Goal: Book appointment/travel/reservation

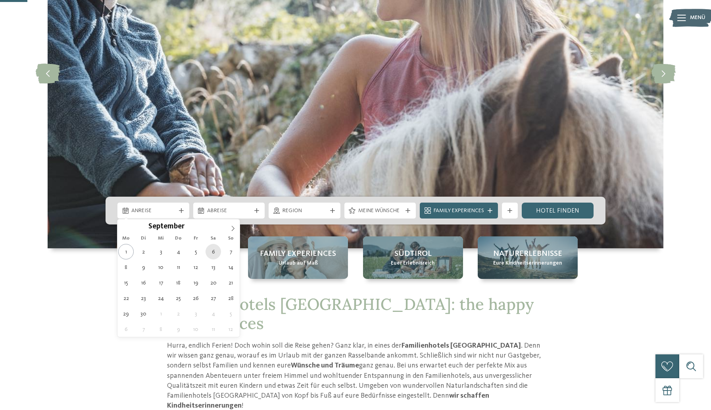
type div "06.09.2025"
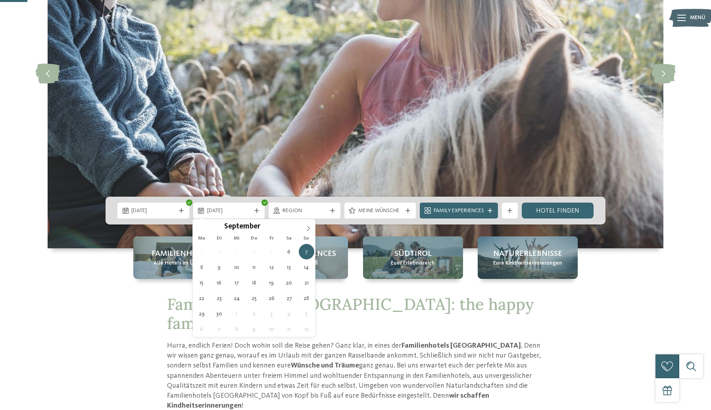
drag, startPoint x: 210, startPoint y: 249, endPoint x: 214, endPoint y: 244, distance: 6.2
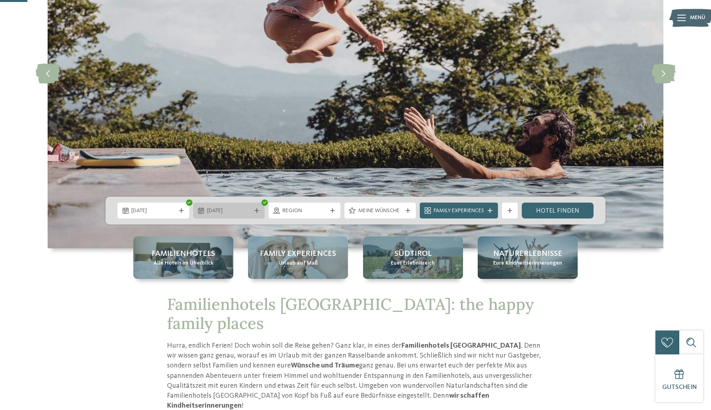
click at [260, 210] on div at bounding box center [257, 210] width 8 height 5
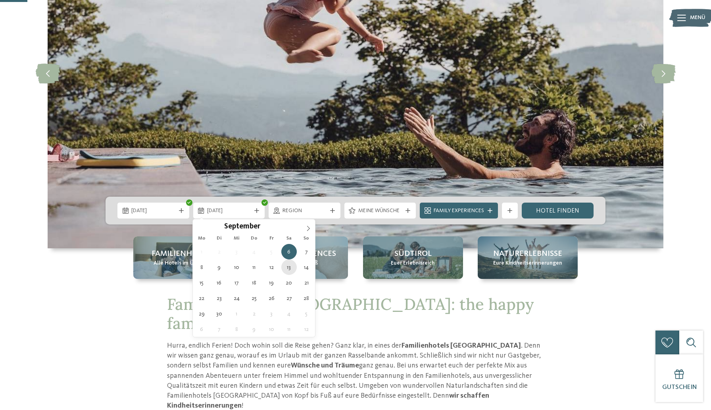
type div "13.09.2025"
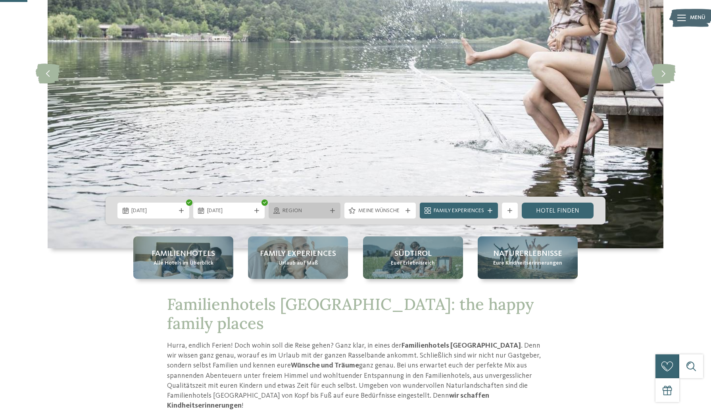
click at [327, 211] on div "Region" at bounding box center [305, 210] width 48 height 9
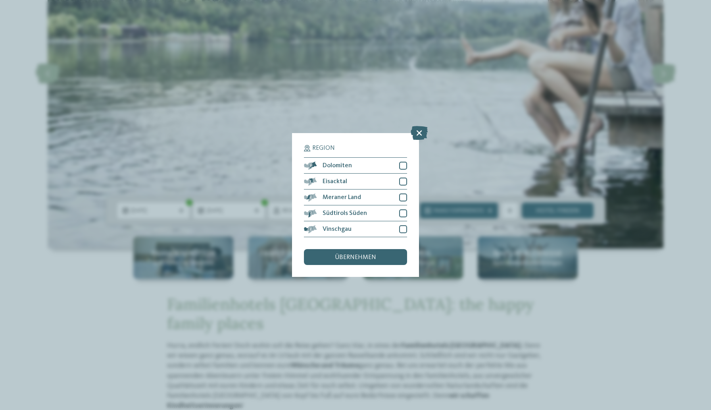
click at [369, 112] on div "Region Dolomiten" at bounding box center [355, 205] width 711 height 410
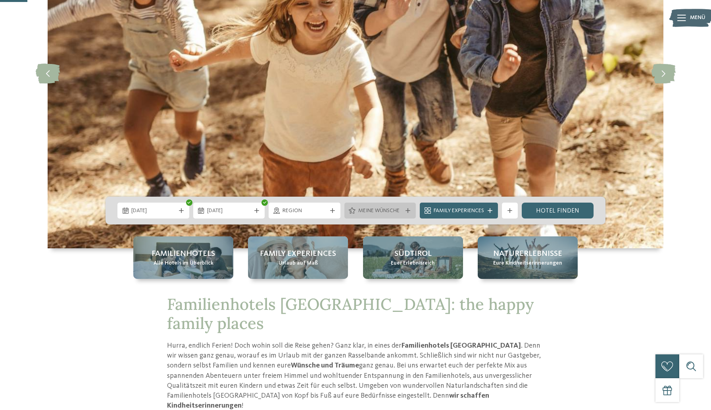
click at [392, 212] on span "Meine Wünsche" at bounding box center [380, 211] width 44 height 8
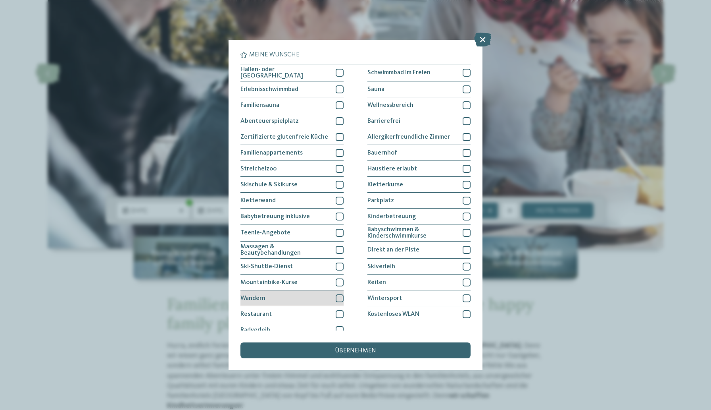
scroll to position [6, 0]
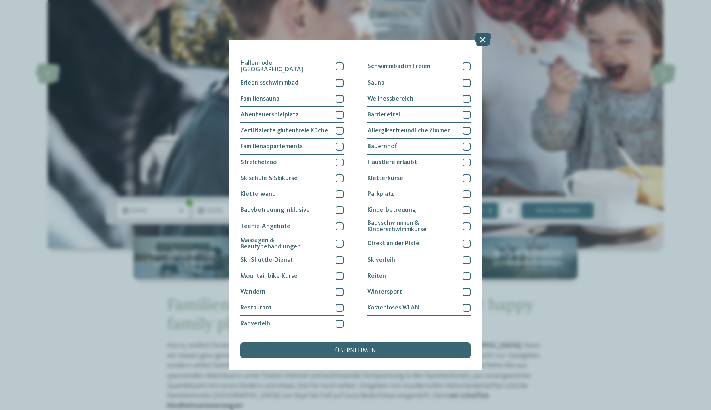
click at [478, 39] on icon at bounding box center [482, 40] width 17 height 14
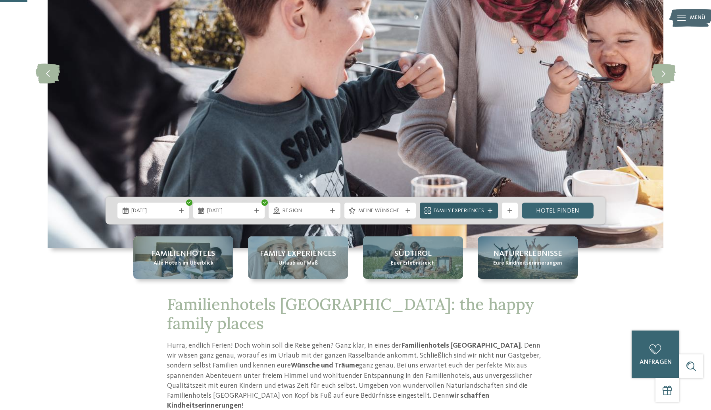
click at [491, 210] on icon at bounding box center [490, 210] width 5 height 5
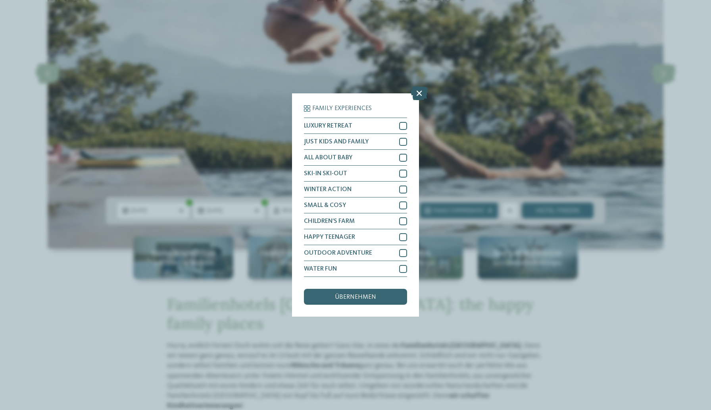
click at [420, 94] on icon at bounding box center [419, 93] width 17 height 14
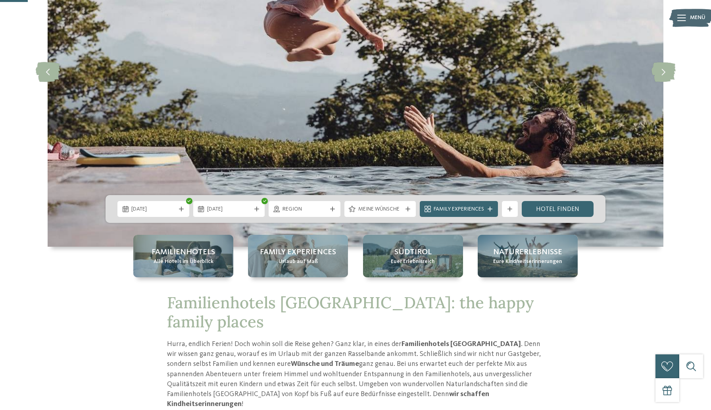
scroll to position [144, 0]
click at [512, 210] on icon at bounding box center [510, 208] width 5 height 5
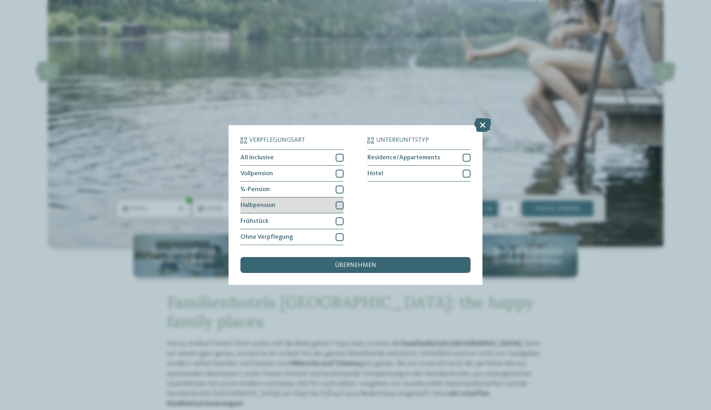
click at [337, 204] on div at bounding box center [340, 205] width 8 height 8
click at [373, 262] on span "übernehmen" at bounding box center [355, 265] width 41 height 6
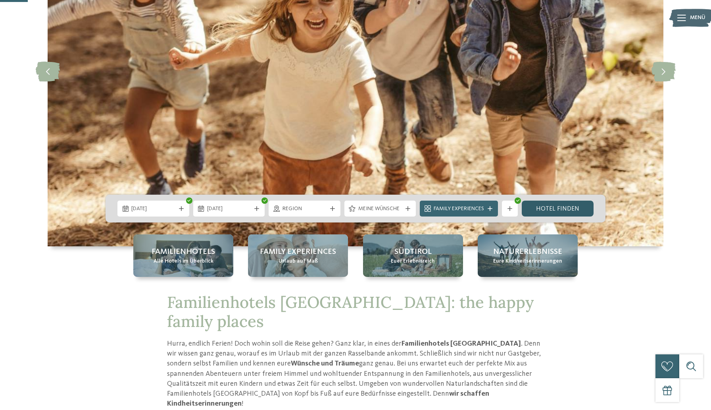
click at [562, 206] on link "Hotel finden" at bounding box center [558, 208] width 72 height 16
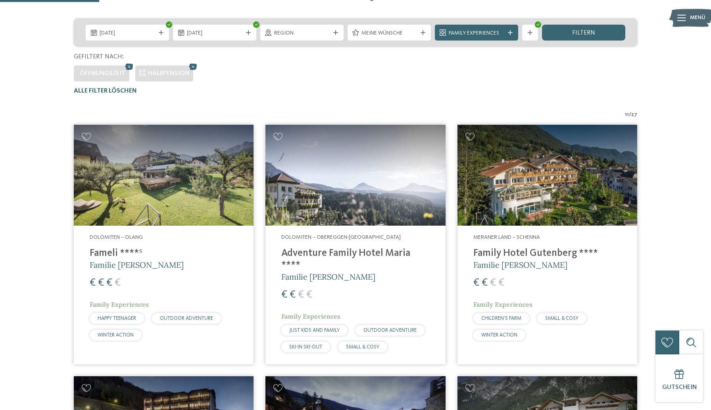
scroll to position [194, 0]
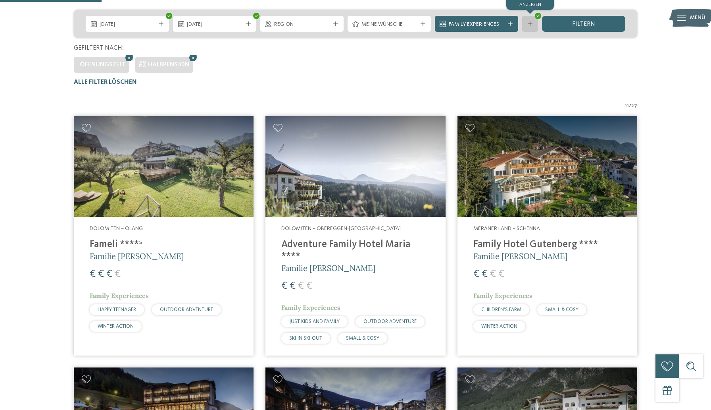
click at [529, 27] on div "Weitere Filter anzeigen" at bounding box center [530, 24] width 16 height 16
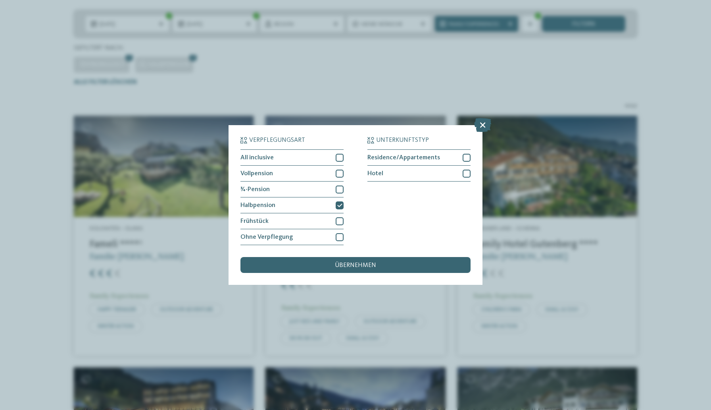
click at [527, 71] on div "Verpflegungsart All inclusive Vollpension Hotel" at bounding box center [355, 205] width 711 height 410
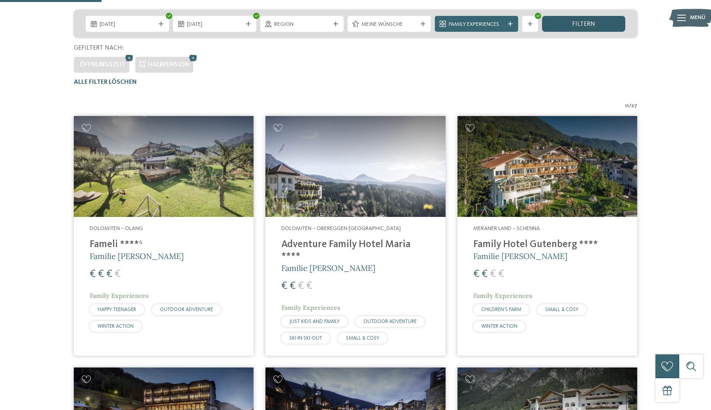
click at [595, 29] on div "filtern" at bounding box center [583, 24] width 83 height 16
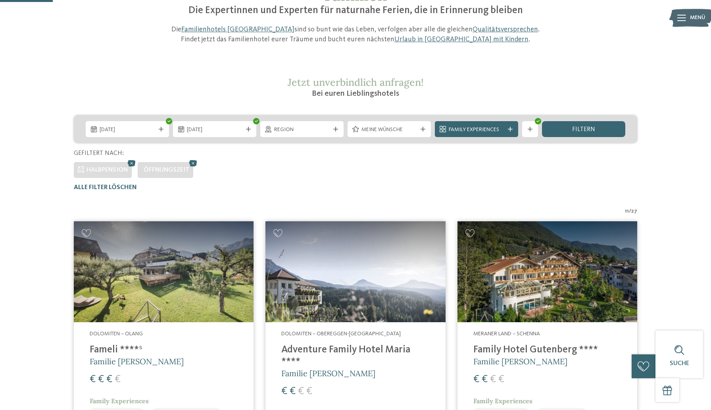
scroll to position [73, 0]
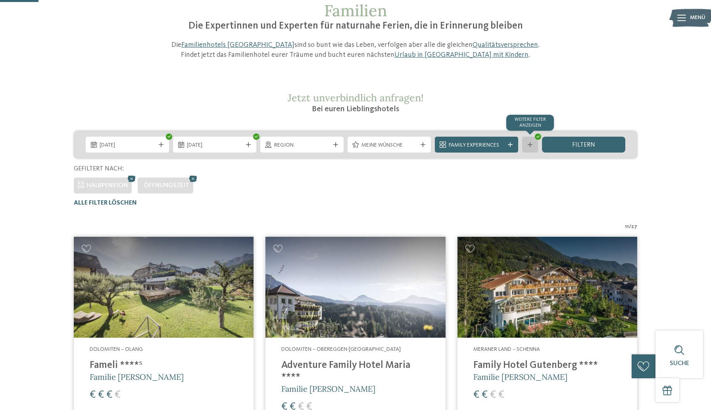
click at [526, 145] on div at bounding box center [530, 144] width 8 height 5
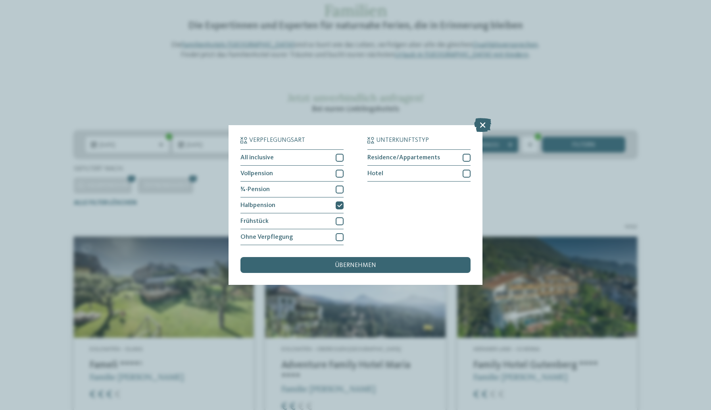
click at [518, 181] on div "Verpflegungsart All inclusive Vollpension Hotel" at bounding box center [355, 205] width 711 height 410
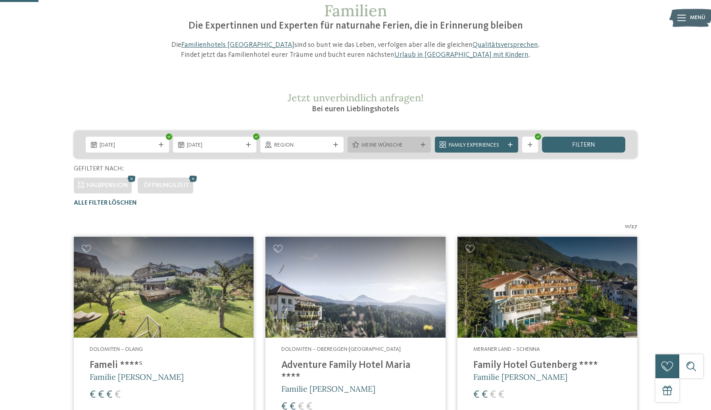
click at [394, 147] on span "Meine Wünsche" at bounding box center [390, 145] width 56 height 8
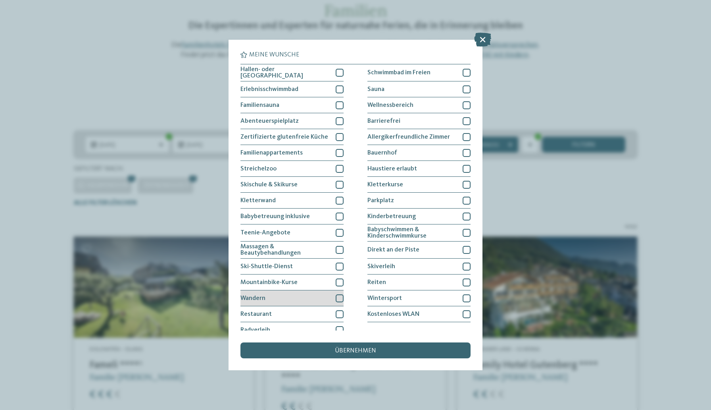
scroll to position [6, 0]
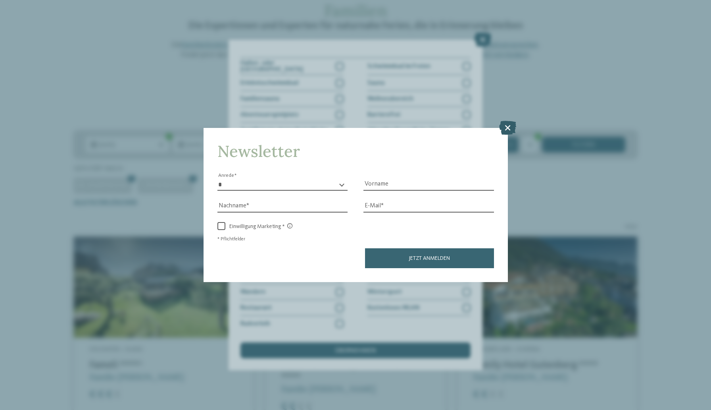
click at [508, 125] on icon at bounding box center [507, 127] width 17 height 14
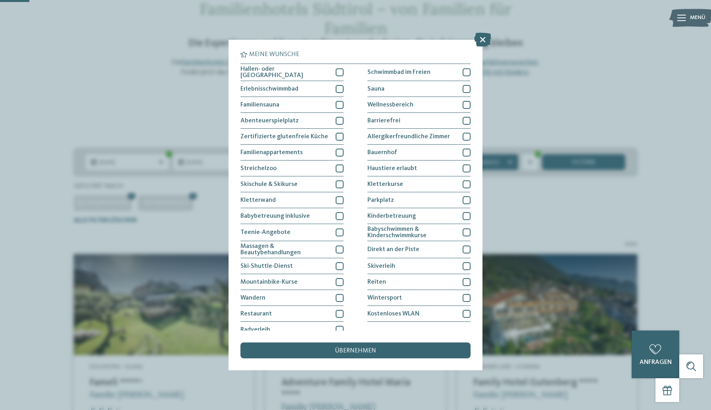
scroll to position [63, 0]
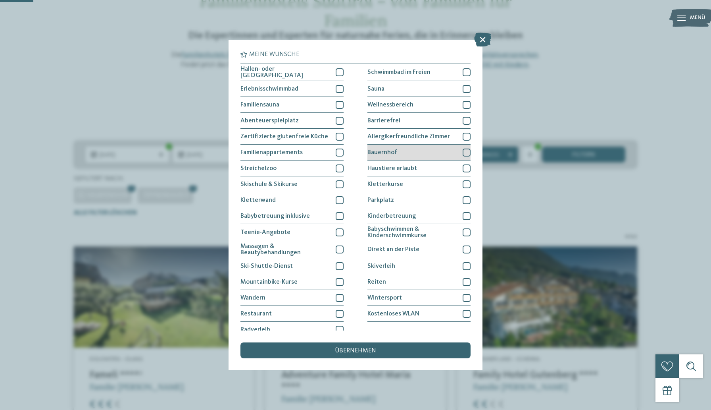
click at [467, 152] on div at bounding box center [467, 152] width 8 height 8
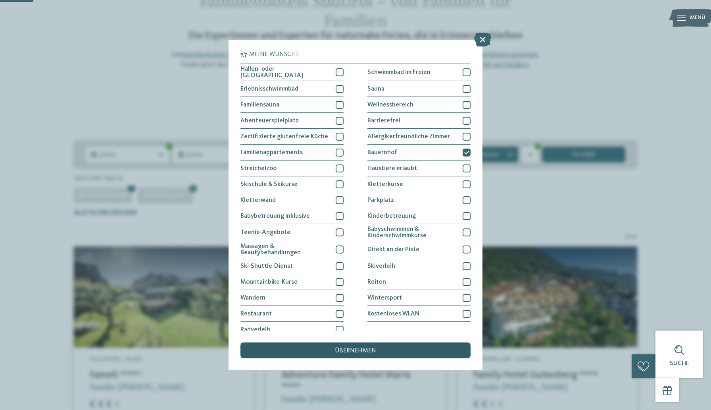
click at [395, 350] on div "übernehmen" at bounding box center [356, 350] width 230 height 16
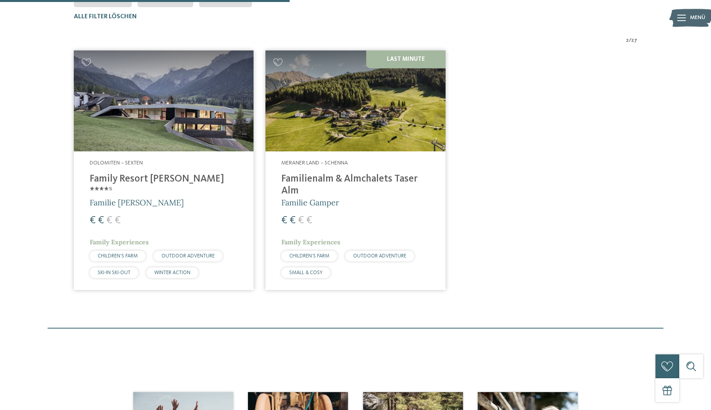
scroll to position [260, 0]
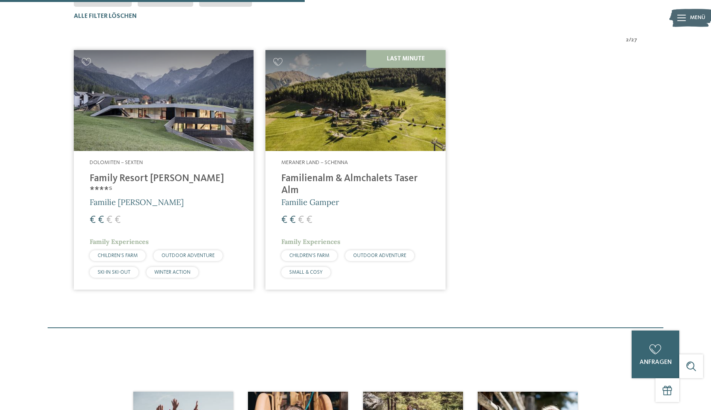
click at [369, 95] on img at bounding box center [356, 100] width 180 height 101
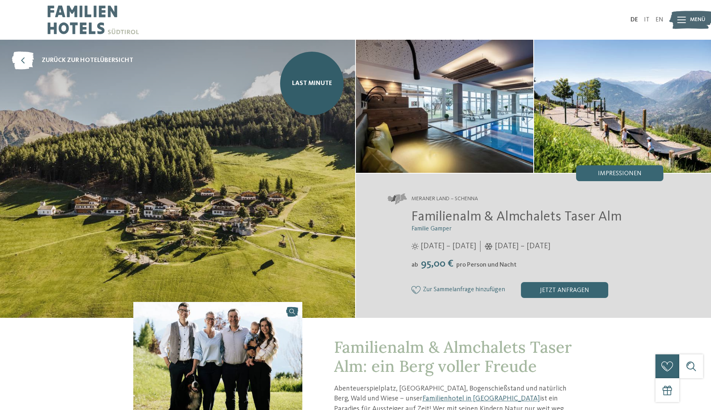
click at [427, 123] on img at bounding box center [444, 106] width 177 height 133
click at [610, 172] on span "Impressionen" at bounding box center [620, 173] width 44 height 6
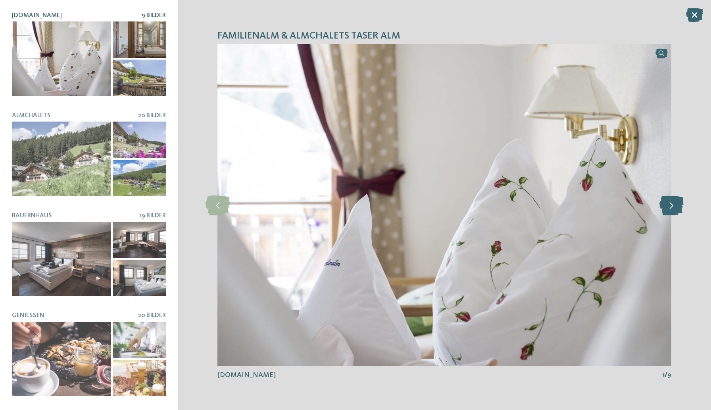
click at [676, 202] on icon at bounding box center [672, 205] width 24 height 20
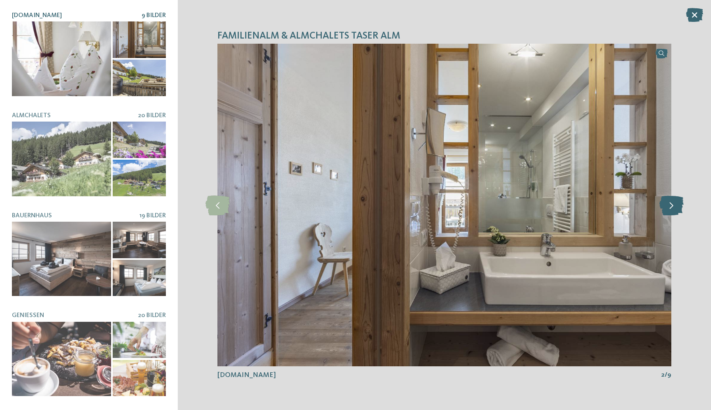
click at [676, 202] on icon at bounding box center [672, 205] width 24 height 20
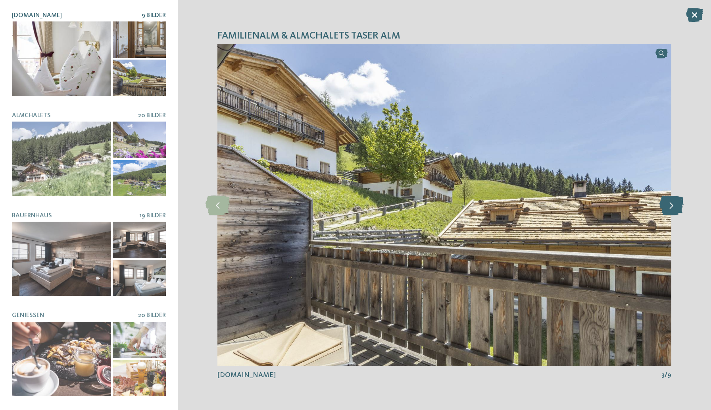
click at [676, 202] on icon at bounding box center [672, 205] width 24 height 20
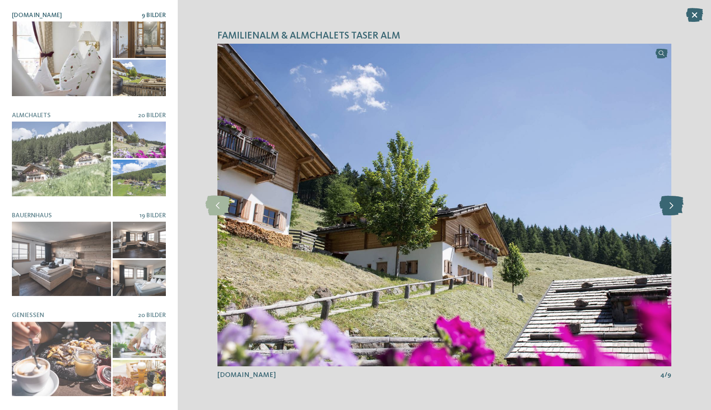
click at [676, 202] on icon at bounding box center [672, 205] width 24 height 20
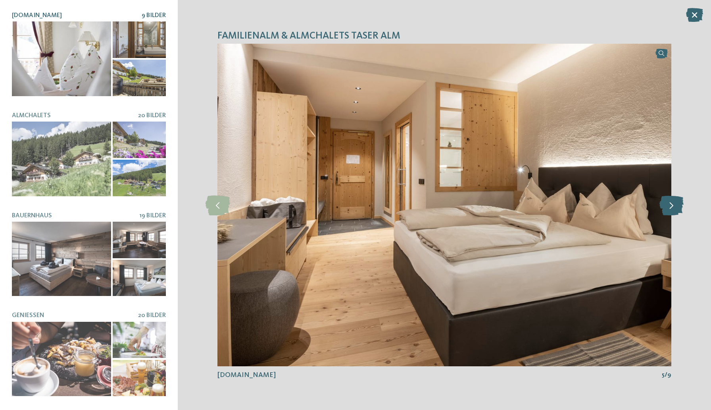
click at [675, 203] on icon at bounding box center [672, 205] width 24 height 20
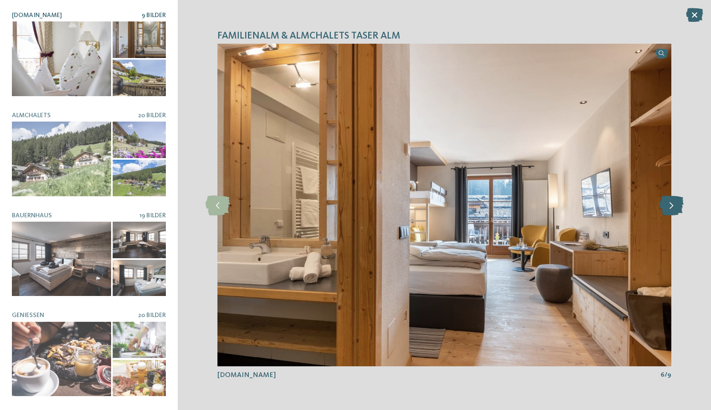
click at [675, 203] on icon at bounding box center [672, 205] width 24 height 20
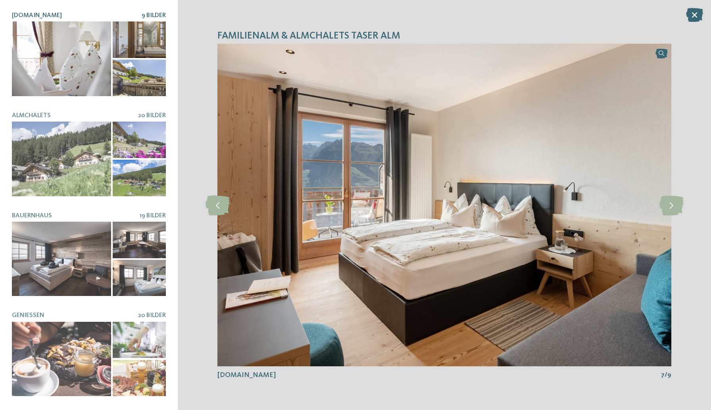
click at [231, 202] on img at bounding box center [444, 205] width 454 height 322
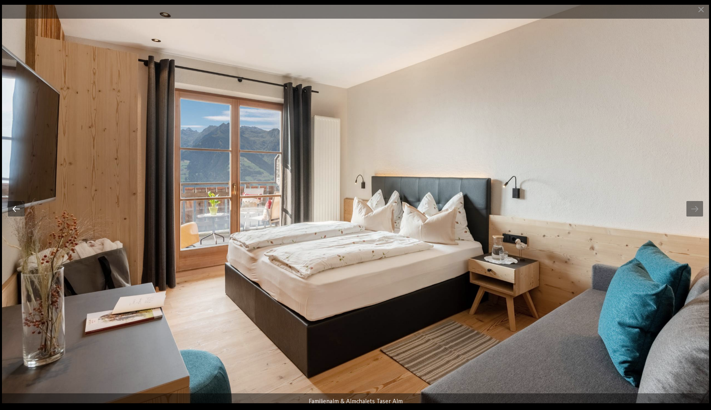
click at [10, 211] on div at bounding box center [16, 208] width 17 height 15
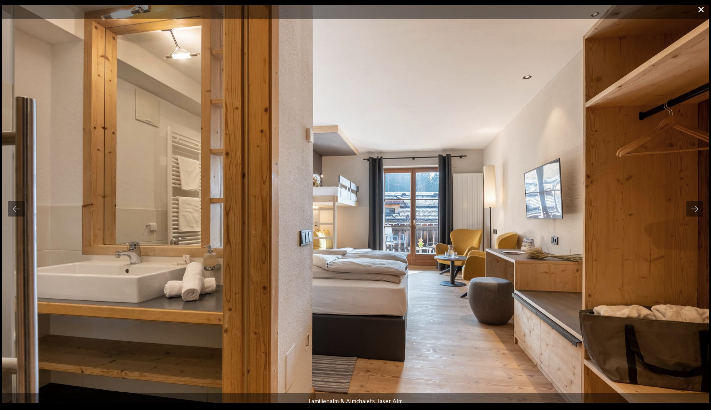
click at [698, 12] on span at bounding box center [701, 9] width 20 height 19
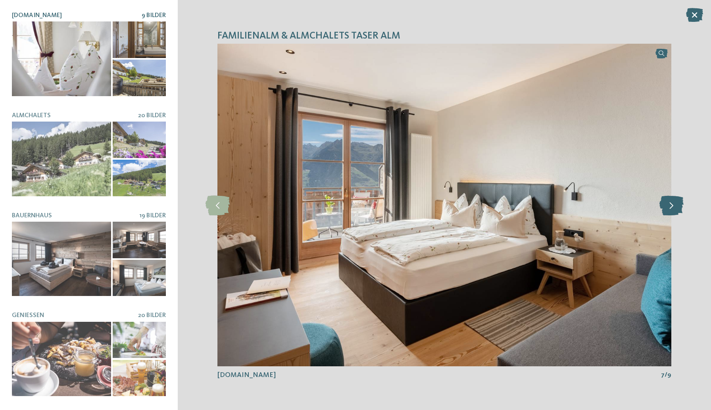
click at [673, 202] on icon at bounding box center [672, 205] width 24 height 20
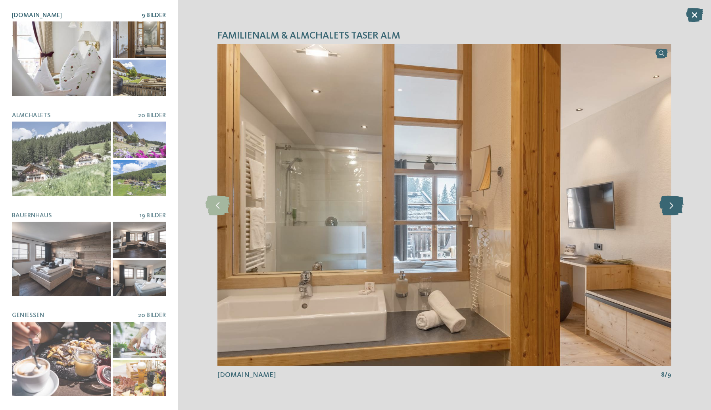
click at [671, 203] on icon at bounding box center [672, 205] width 24 height 20
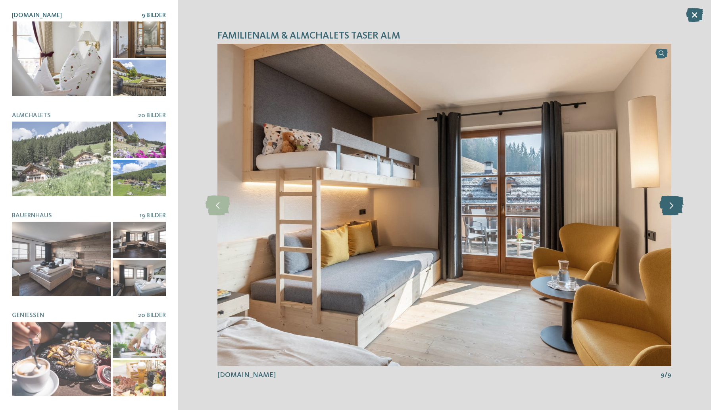
click at [671, 203] on icon at bounding box center [672, 205] width 24 height 20
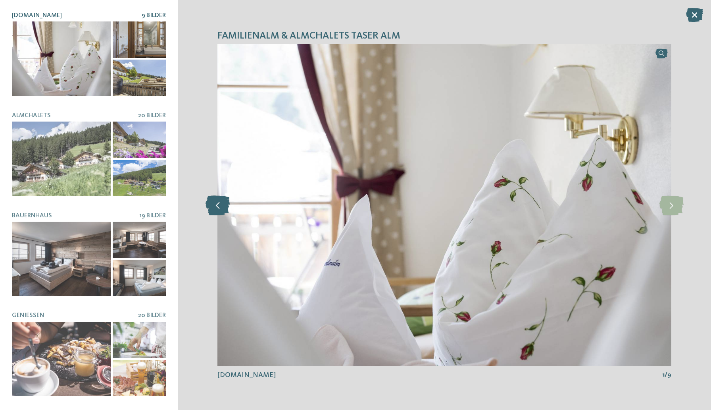
click at [223, 208] on icon at bounding box center [218, 205] width 24 height 20
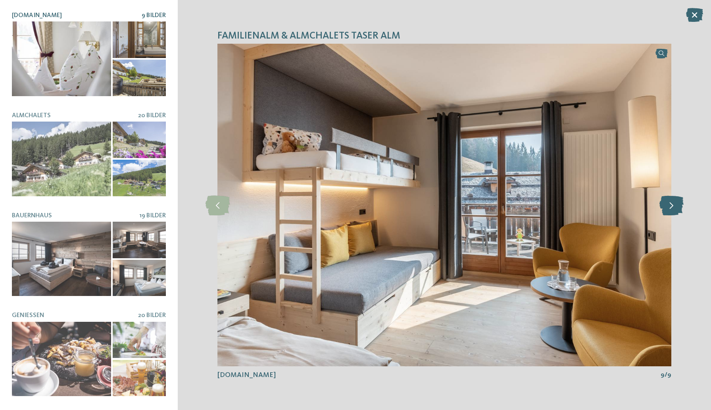
click at [679, 206] on icon at bounding box center [672, 205] width 24 height 20
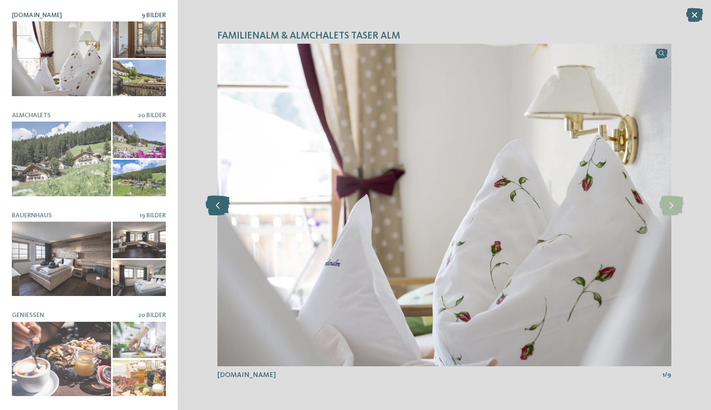
click at [210, 208] on icon at bounding box center [218, 205] width 24 height 20
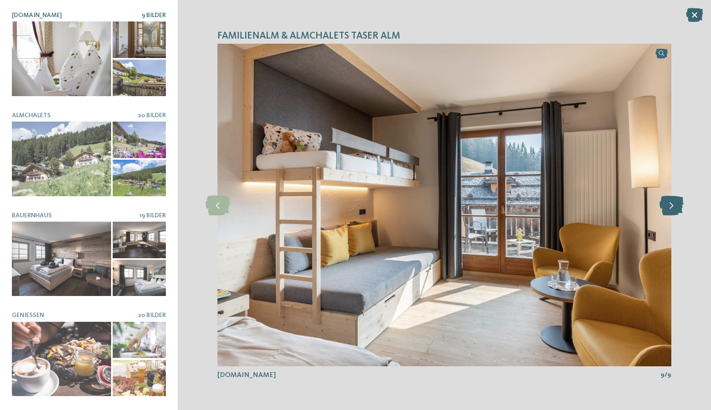
click at [671, 207] on icon at bounding box center [672, 205] width 24 height 20
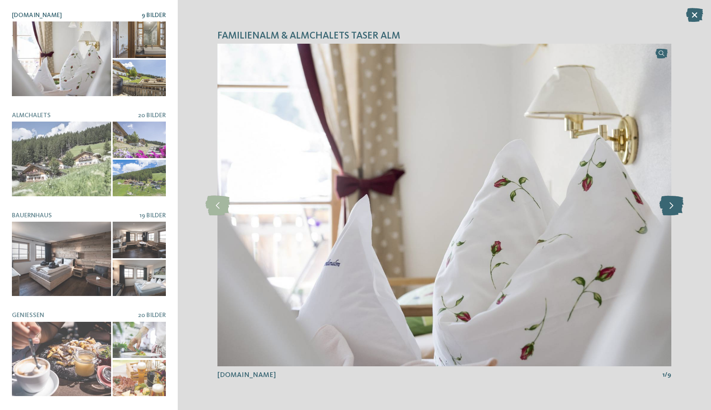
click at [671, 207] on icon at bounding box center [672, 205] width 24 height 20
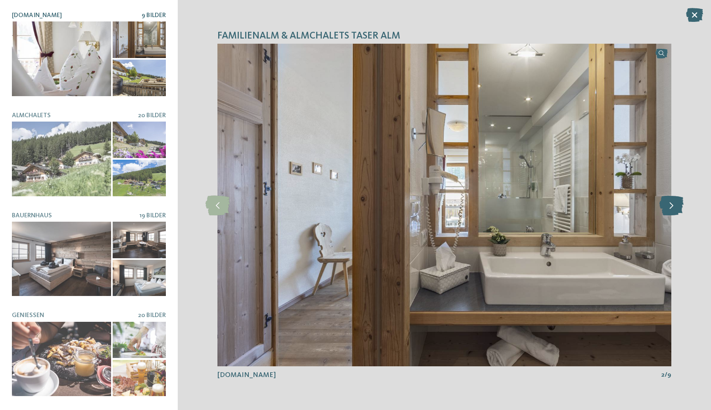
click at [671, 206] on icon at bounding box center [672, 205] width 24 height 20
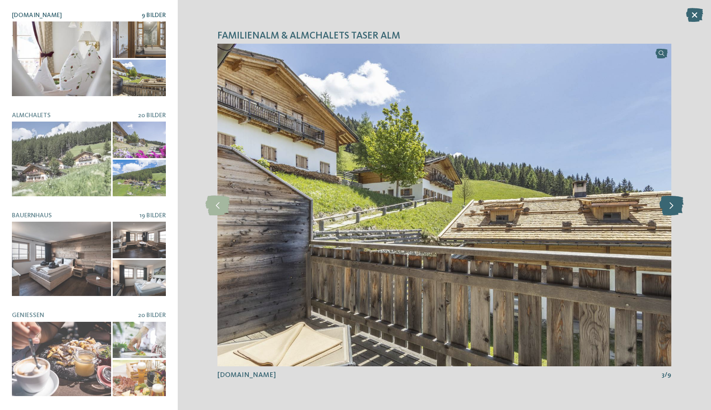
click at [671, 204] on icon at bounding box center [672, 205] width 24 height 20
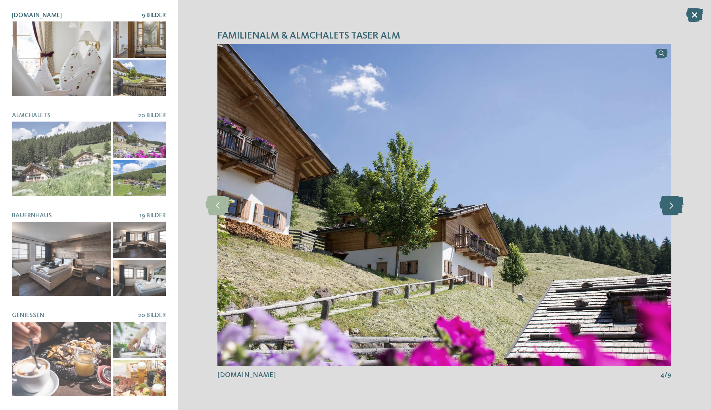
click at [661, 208] on icon at bounding box center [672, 205] width 24 height 20
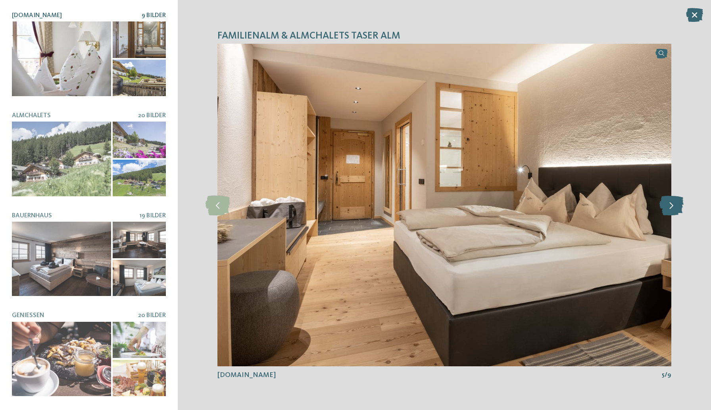
click at [666, 208] on icon at bounding box center [672, 205] width 24 height 20
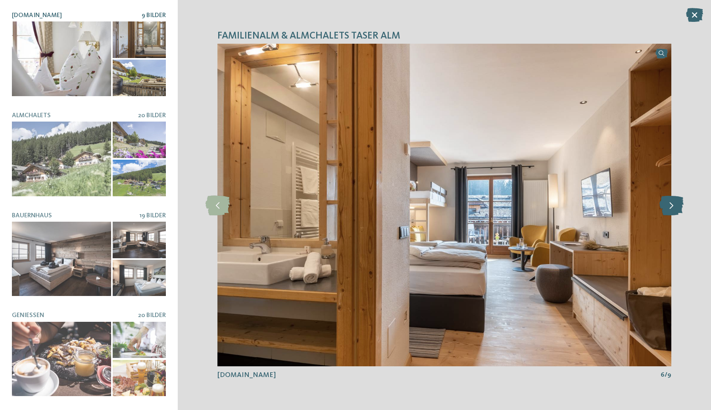
click at [669, 208] on icon at bounding box center [672, 205] width 24 height 20
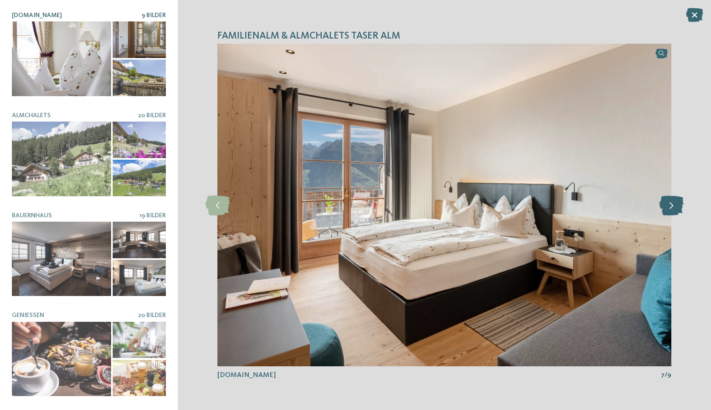
click at [669, 208] on icon at bounding box center [672, 205] width 24 height 20
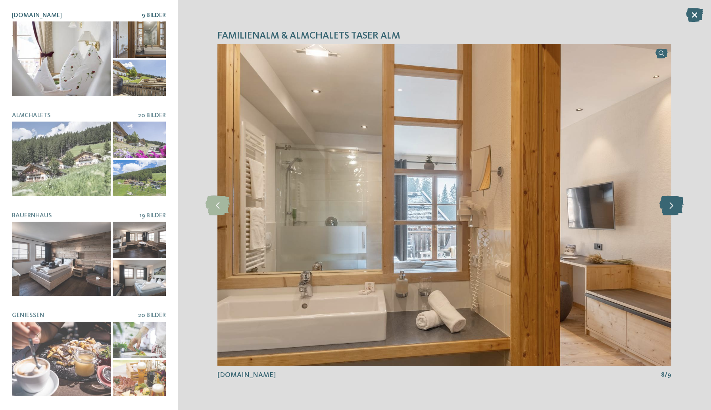
click at [669, 208] on icon at bounding box center [672, 205] width 24 height 20
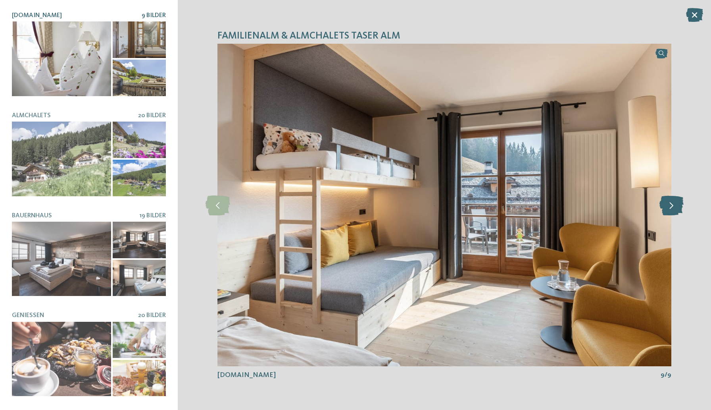
click at [669, 208] on icon at bounding box center [672, 205] width 24 height 20
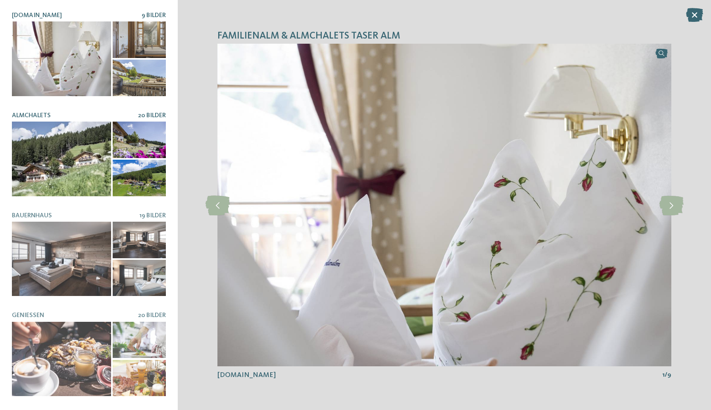
click at [72, 169] on div at bounding box center [61, 158] width 99 height 75
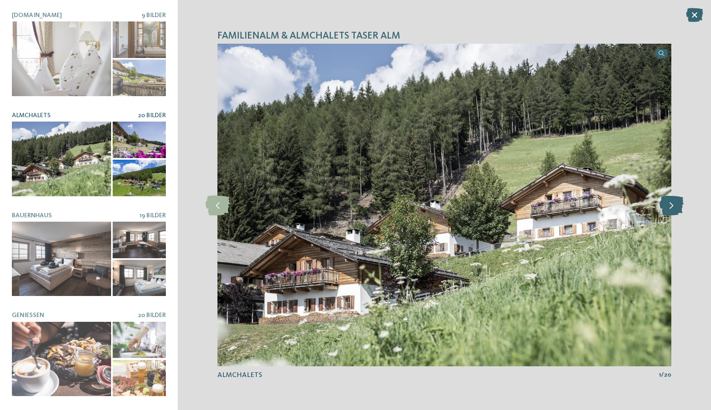
click at [673, 204] on icon at bounding box center [672, 205] width 24 height 20
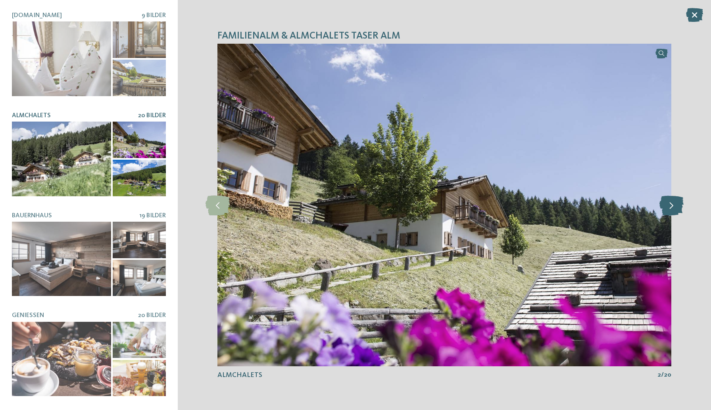
click at [673, 204] on icon at bounding box center [672, 205] width 24 height 20
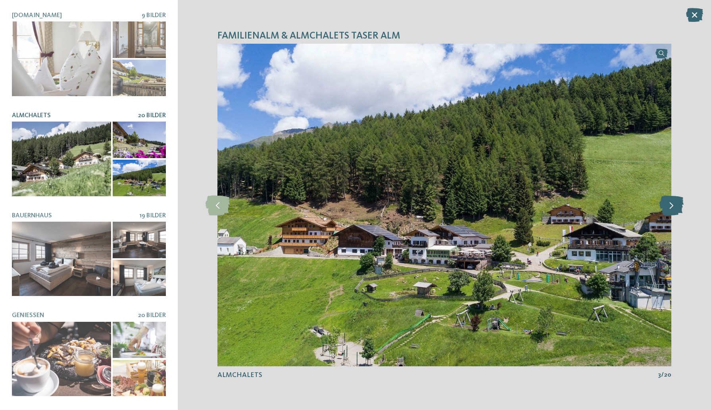
click at [673, 203] on icon at bounding box center [672, 205] width 24 height 20
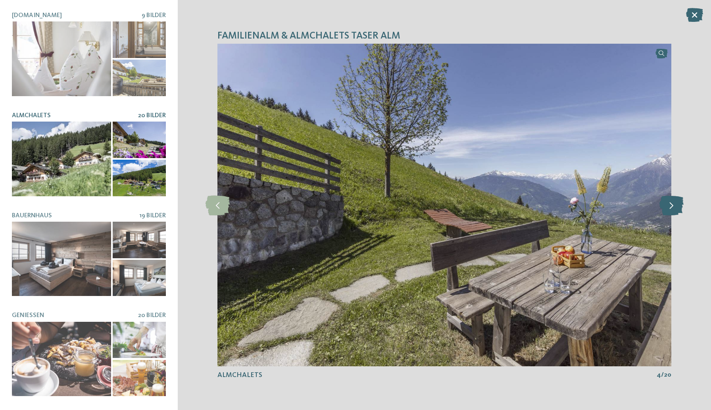
click at [673, 203] on icon at bounding box center [672, 205] width 24 height 20
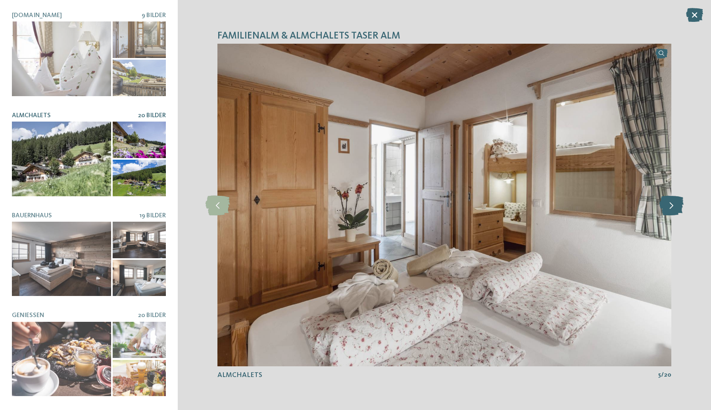
click at [673, 203] on icon at bounding box center [672, 205] width 24 height 20
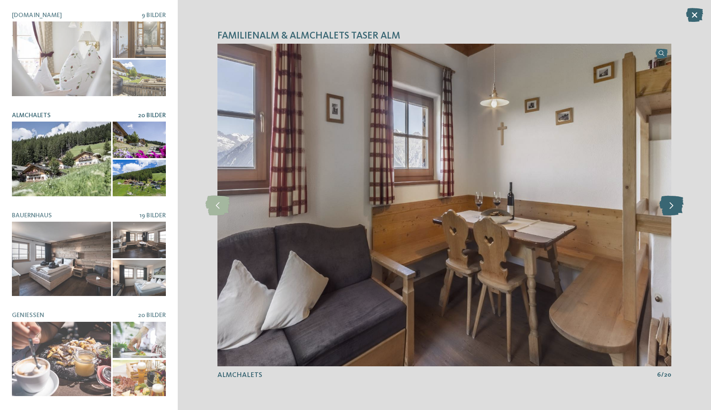
click at [673, 203] on icon at bounding box center [672, 205] width 24 height 20
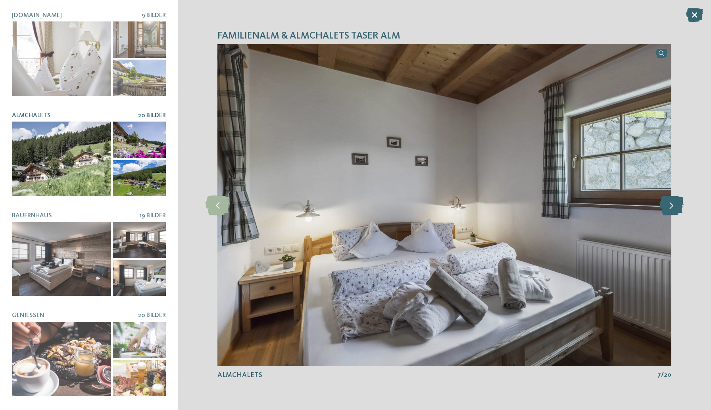
click at [673, 203] on icon at bounding box center [672, 205] width 24 height 20
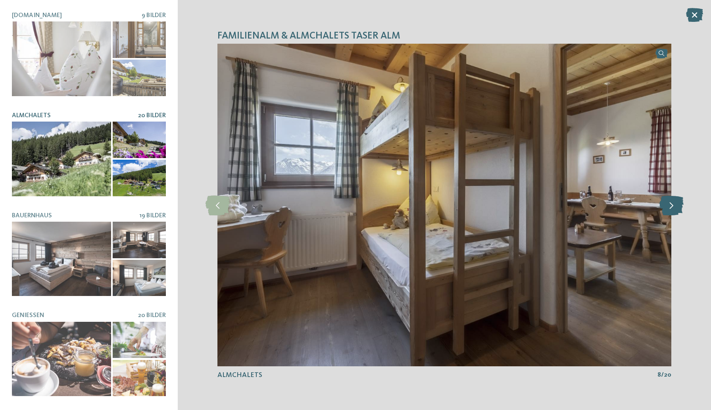
click at [673, 203] on icon at bounding box center [672, 205] width 24 height 20
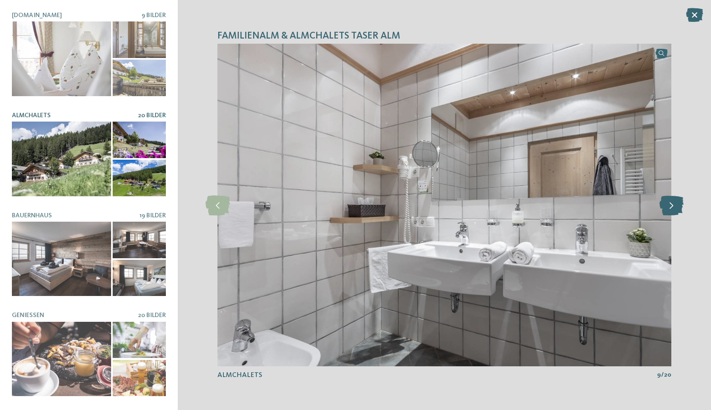
click at [673, 203] on icon at bounding box center [672, 205] width 24 height 20
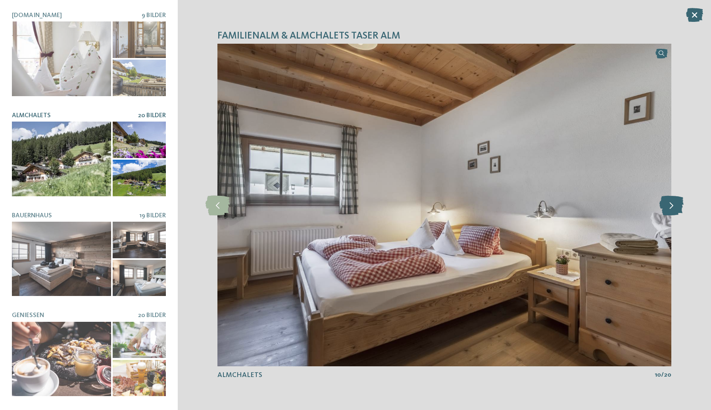
click at [673, 203] on icon at bounding box center [672, 205] width 24 height 20
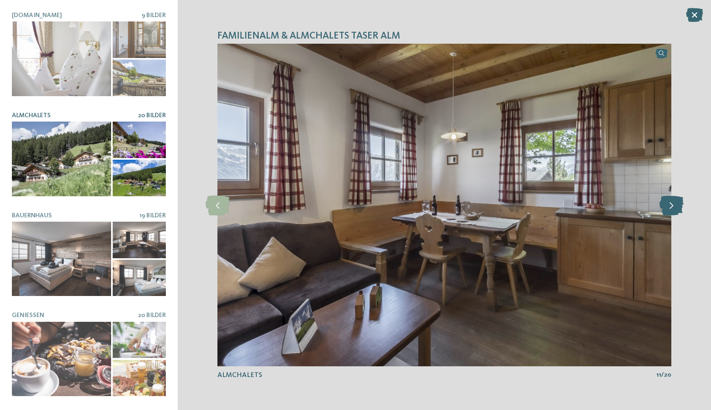
click at [673, 203] on icon at bounding box center [672, 205] width 24 height 20
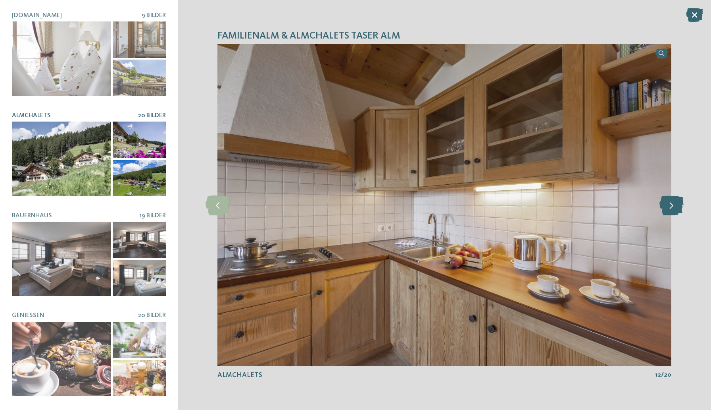
click at [673, 203] on icon at bounding box center [672, 205] width 24 height 20
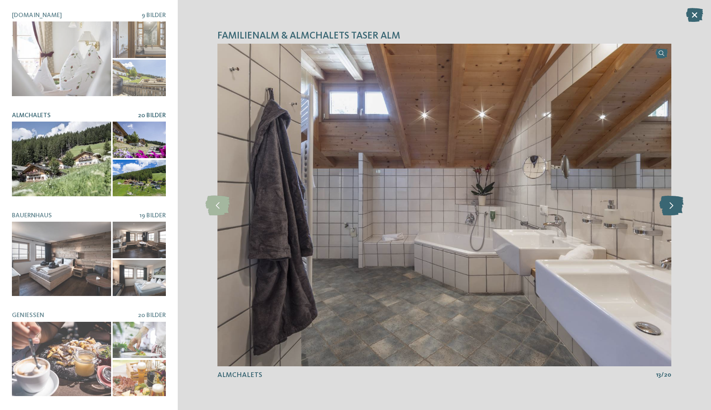
click at [673, 203] on icon at bounding box center [672, 205] width 24 height 20
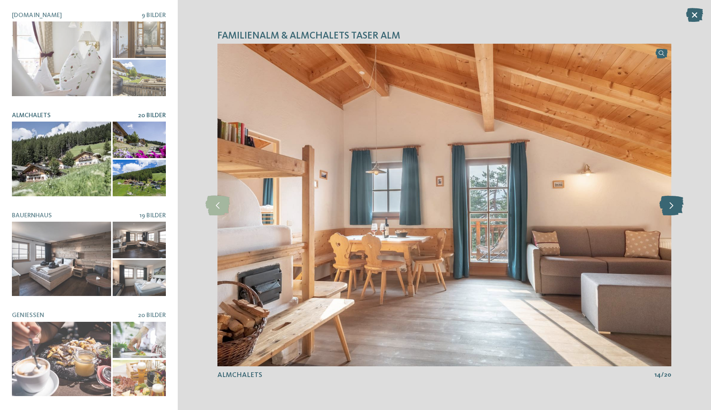
click at [673, 203] on icon at bounding box center [672, 205] width 24 height 20
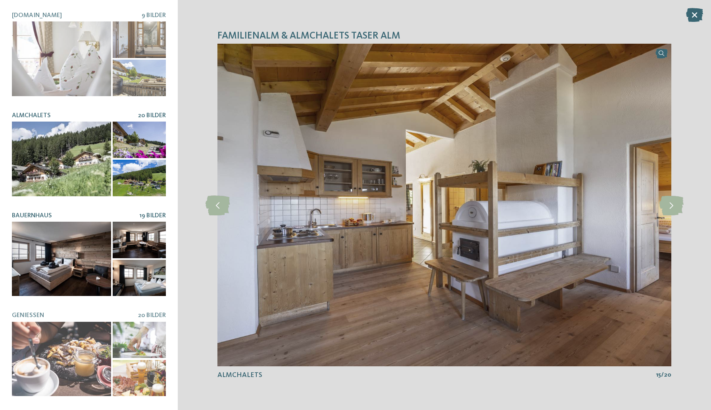
click at [77, 258] on div at bounding box center [61, 258] width 99 height 75
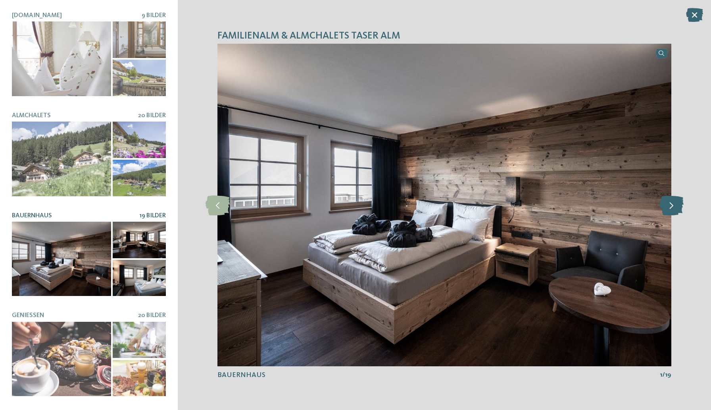
click at [676, 208] on icon at bounding box center [672, 205] width 24 height 20
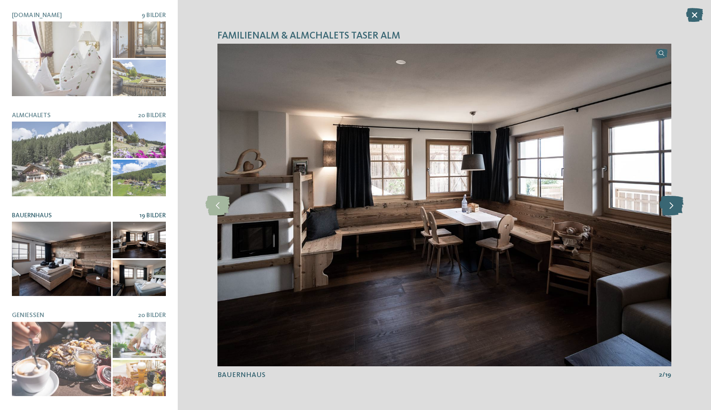
click at [675, 208] on icon at bounding box center [672, 205] width 24 height 20
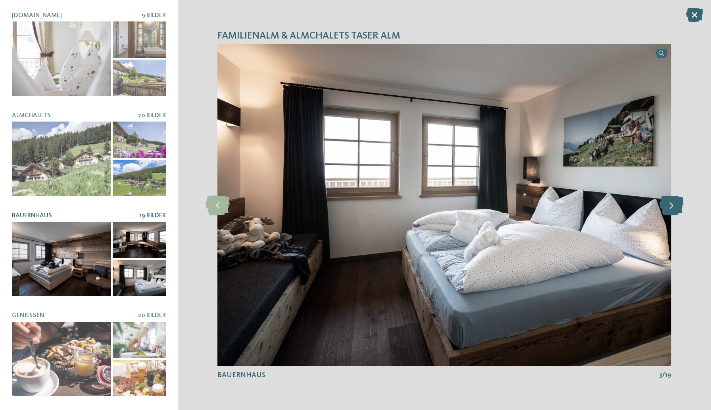
click at [675, 208] on icon at bounding box center [672, 205] width 24 height 20
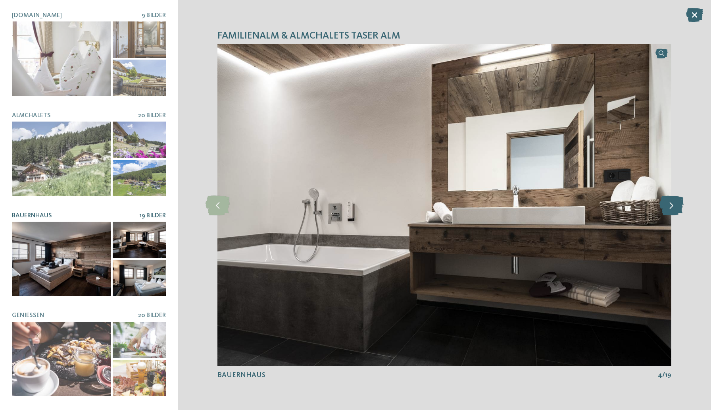
click at [675, 208] on icon at bounding box center [672, 205] width 24 height 20
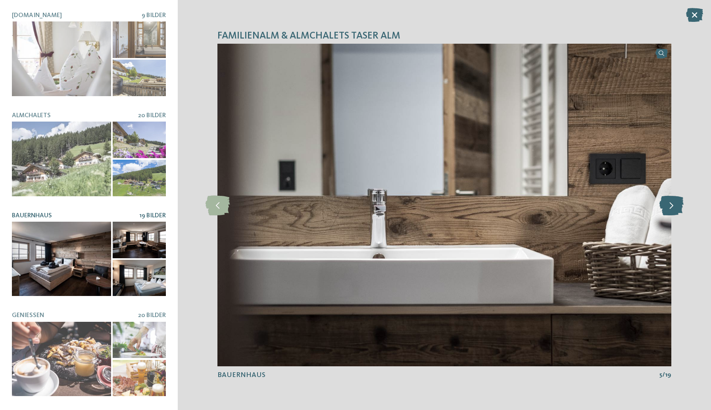
click at [675, 208] on icon at bounding box center [672, 205] width 24 height 20
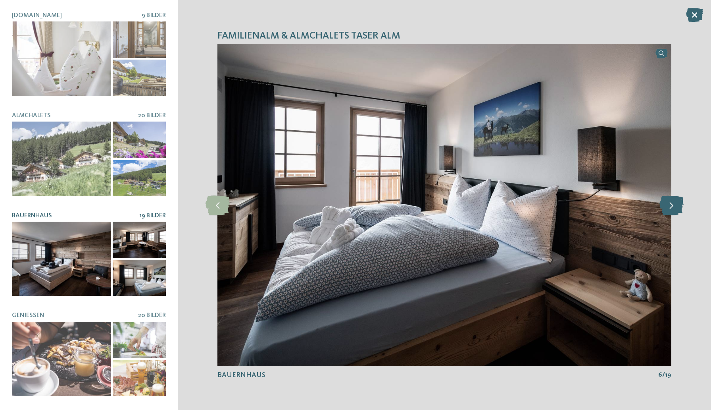
click at [675, 208] on icon at bounding box center [672, 205] width 24 height 20
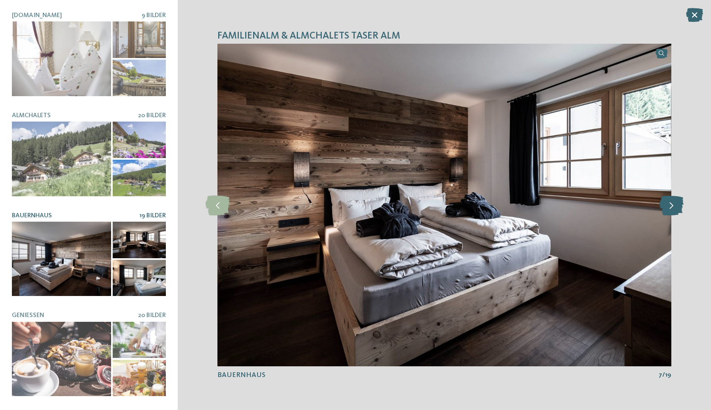
click at [675, 208] on icon at bounding box center [672, 205] width 24 height 20
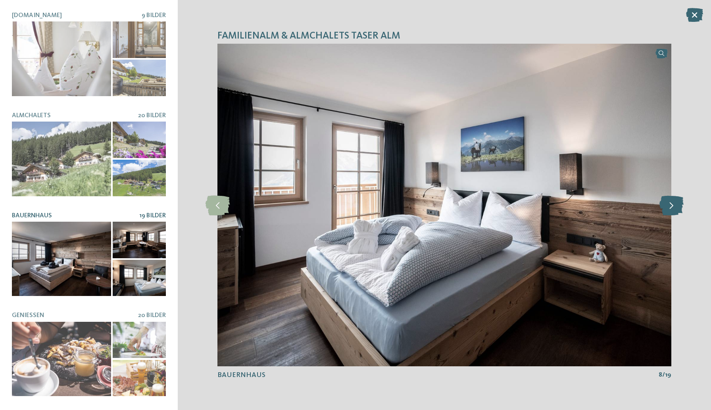
click at [675, 208] on icon at bounding box center [672, 205] width 24 height 20
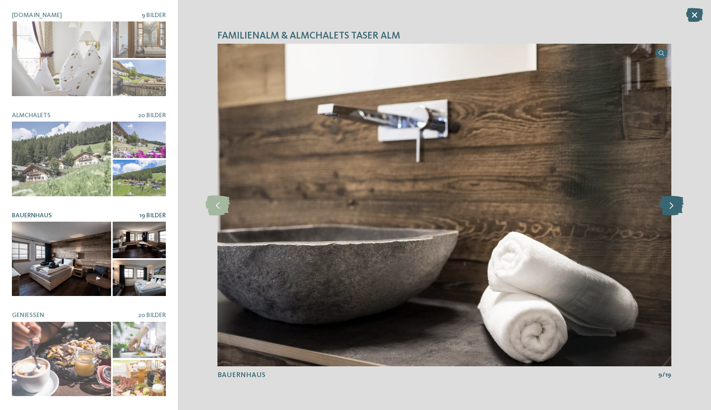
click at [675, 208] on icon at bounding box center [672, 205] width 24 height 20
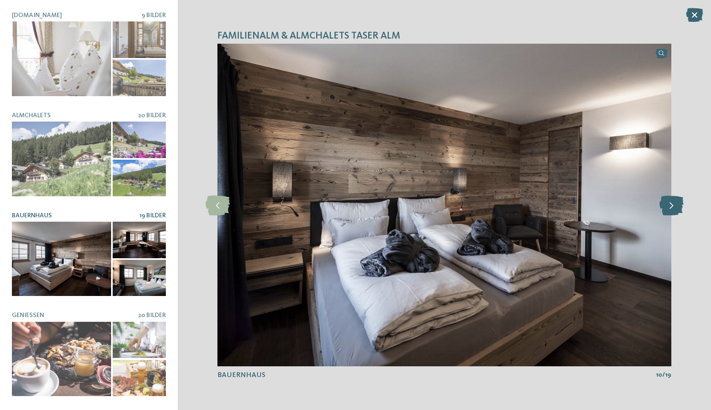
click at [675, 206] on icon at bounding box center [672, 205] width 24 height 20
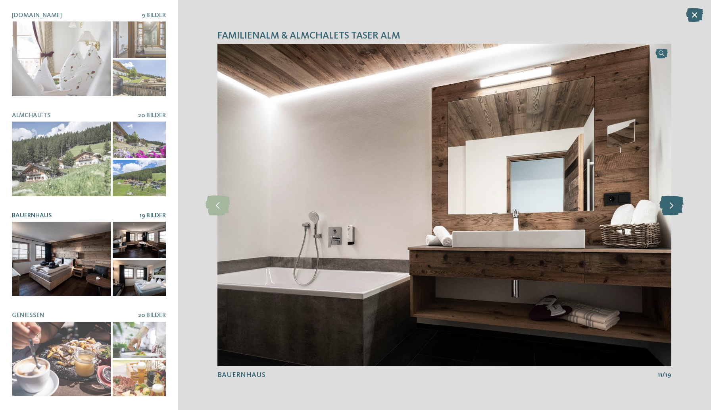
click at [673, 206] on icon at bounding box center [672, 205] width 24 height 20
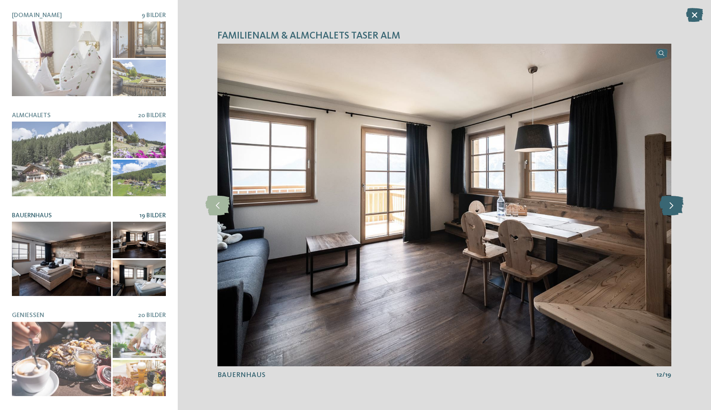
click at [673, 205] on icon at bounding box center [672, 205] width 24 height 20
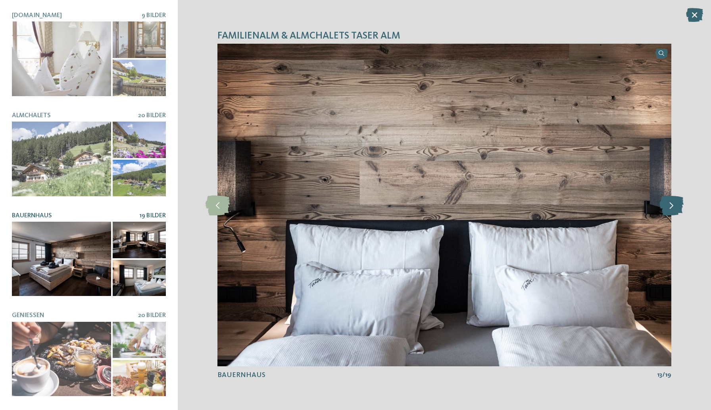
click at [673, 205] on icon at bounding box center [672, 205] width 24 height 20
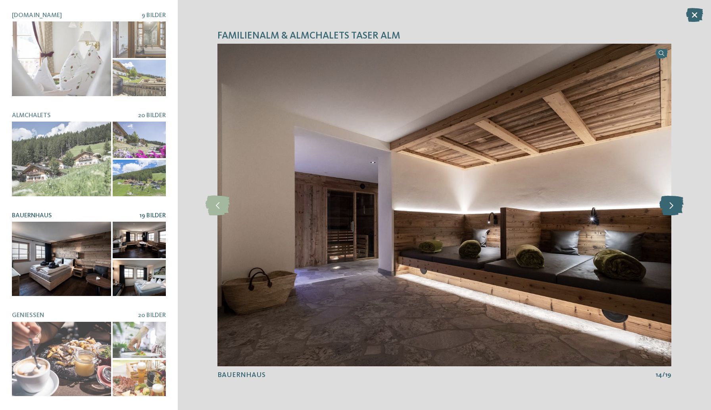
click at [673, 205] on icon at bounding box center [672, 205] width 24 height 20
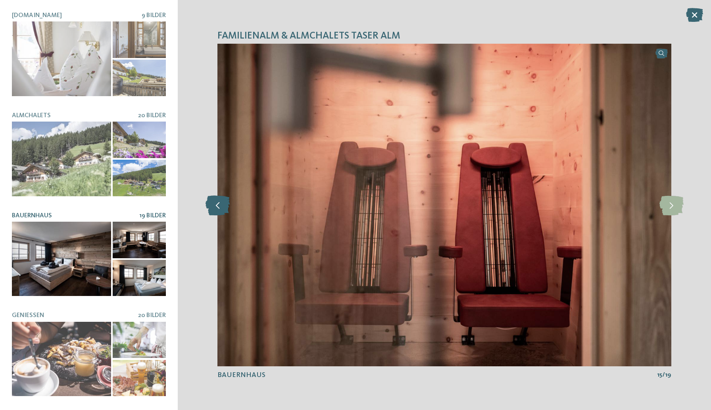
click at [229, 208] on icon at bounding box center [218, 205] width 24 height 20
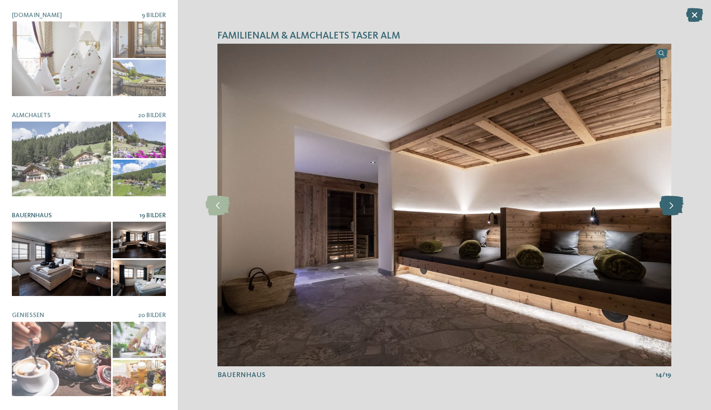
click at [668, 210] on icon at bounding box center [672, 205] width 24 height 20
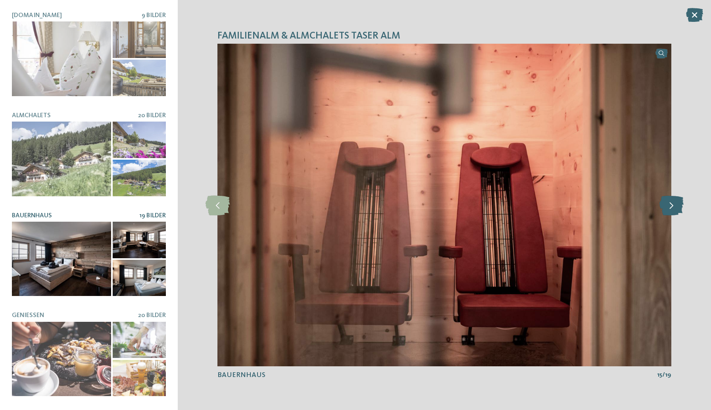
click at [668, 210] on icon at bounding box center [672, 205] width 24 height 20
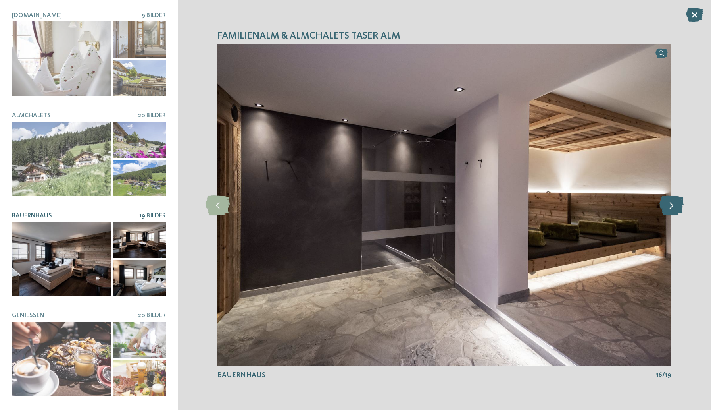
click at [668, 210] on icon at bounding box center [672, 205] width 24 height 20
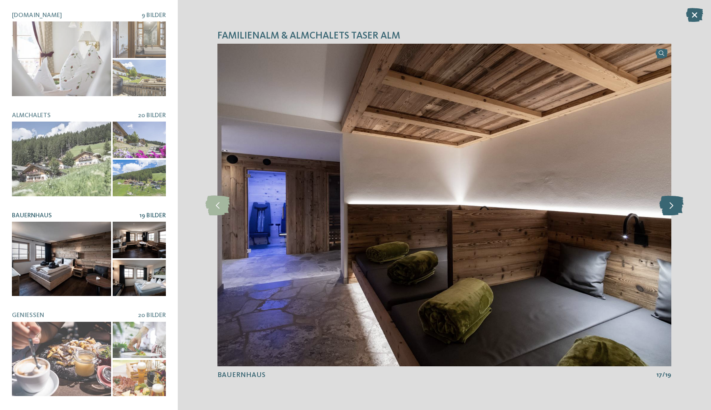
click at [668, 210] on icon at bounding box center [672, 205] width 24 height 20
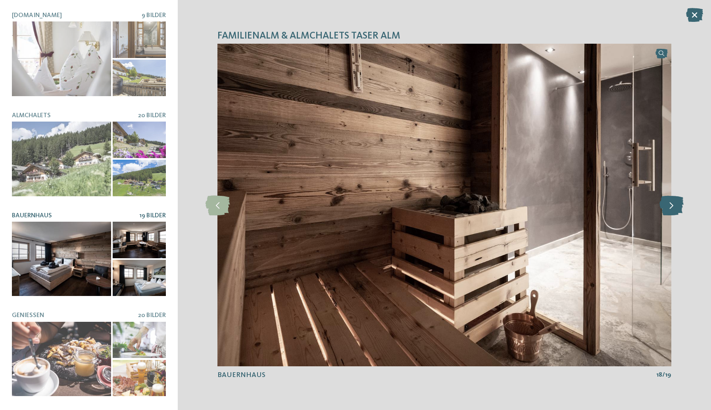
click at [668, 210] on icon at bounding box center [672, 205] width 24 height 20
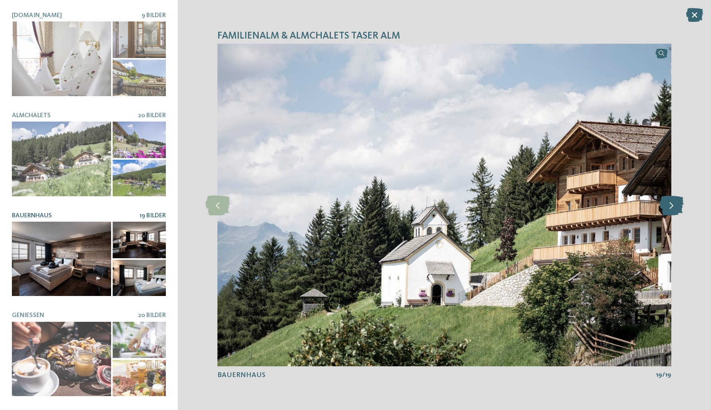
click at [669, 210] on icon at bounding box center [672, 205] width 24 height 20
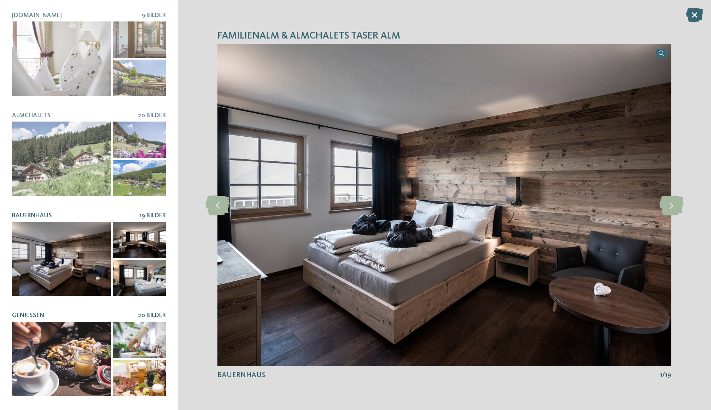
click at [108, 337] on div at bounding box center [61, 358] width 99 height 75
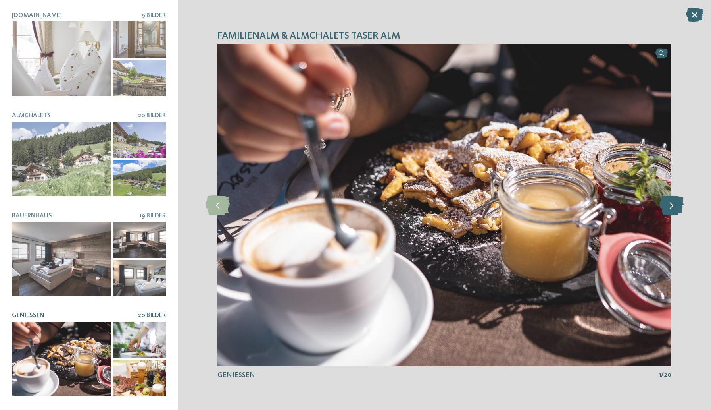
click at [671, 207] on icon at bounding box center [672, 205] width 24 height 20
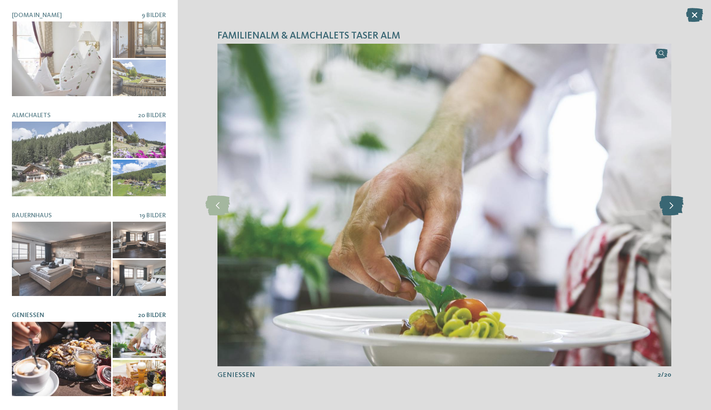
click at [671, 207] on icon at bounding box center [672, 205] width 24 height 20
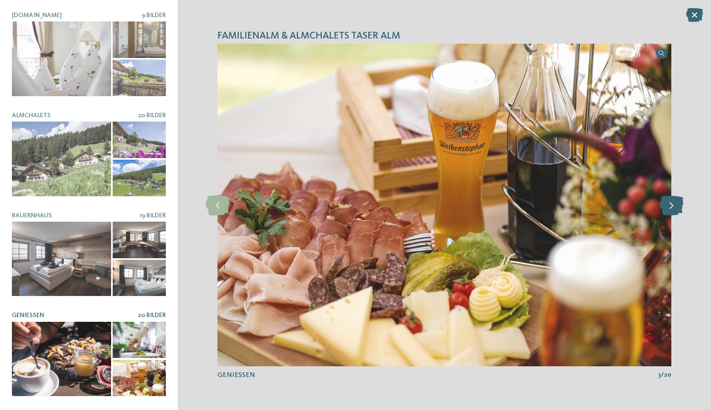
click at [671, 207] on icon at bounding box center [672, 205] width 24 height 20
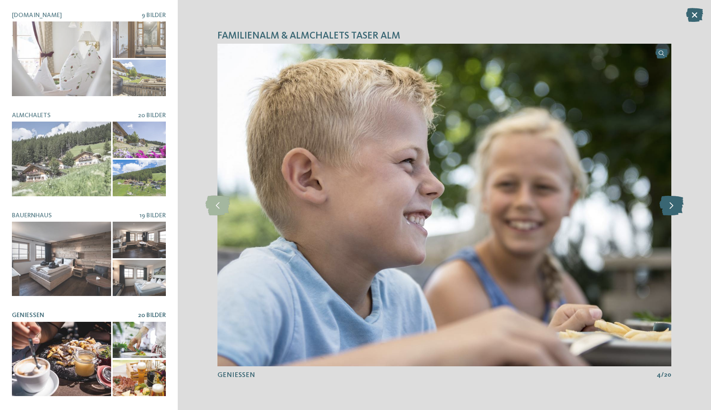
click at [671, 207] on icon at bounding box center [672, 205] width 24 height 20
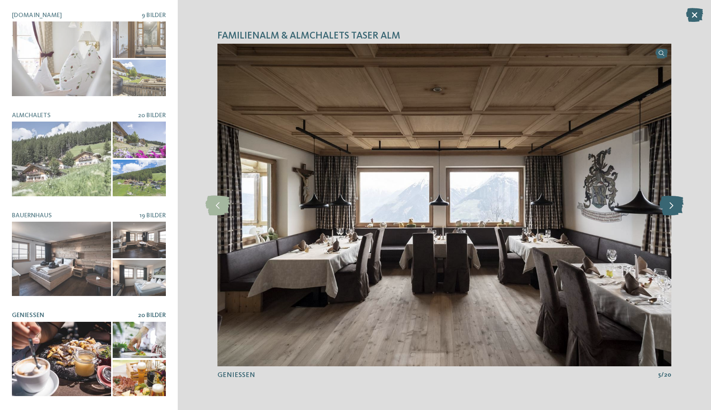
click at [671, 207] on icon at bounding box center [672, 205] width 24 height 20
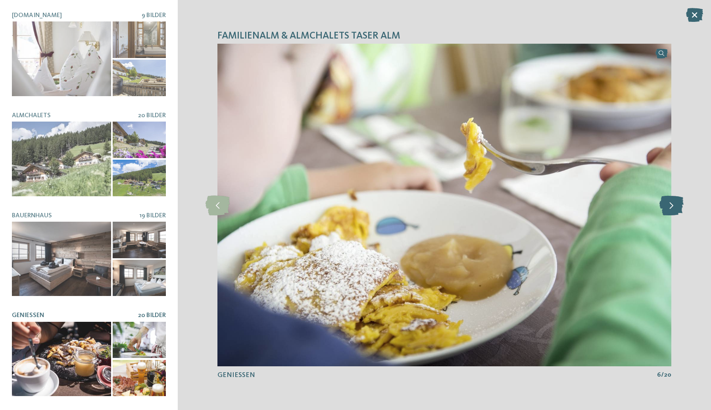
click at [671, 207] on icon at bounding box center [672, 205] width 24 height 20
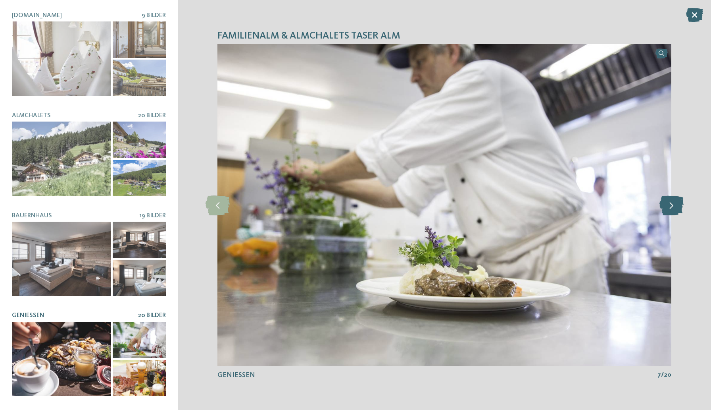
click at [671, 207] on icon at bounding box center [672, 205] width 24 height 20
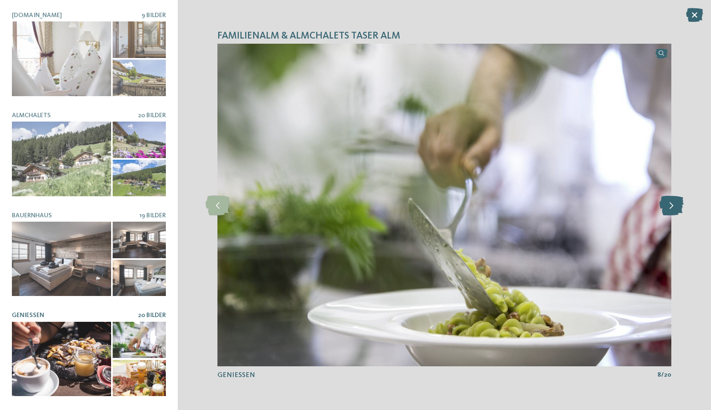
click at [671, 206] on icon at bounding box center [672, 205] width 24 height 20
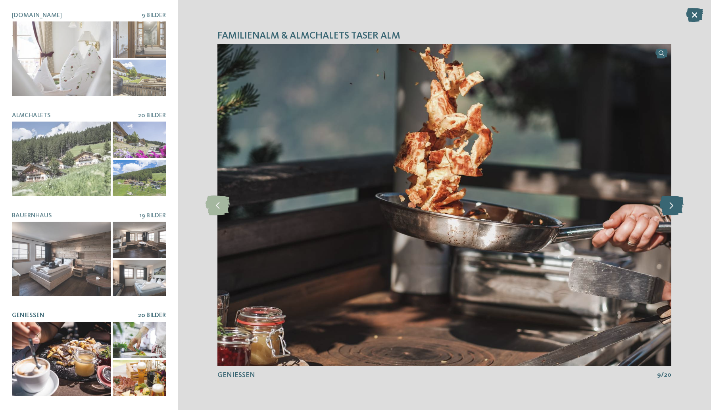
click at [672, 205] on icon at bounding box center [672, 205] width 24 height 20
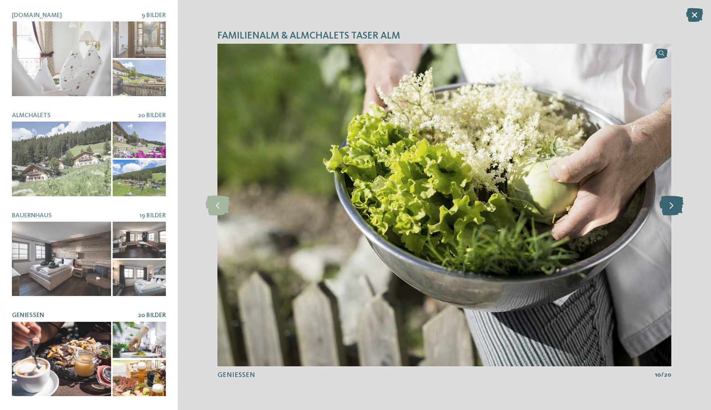
click at [672, 204] on icon at bounding box center [672, 205] width 24 height 20
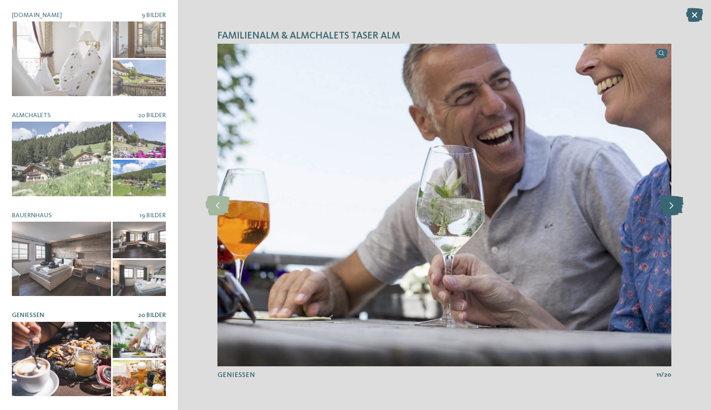
click at [672, 204] on icon at bounding box center [672, 205] width 24 height 20
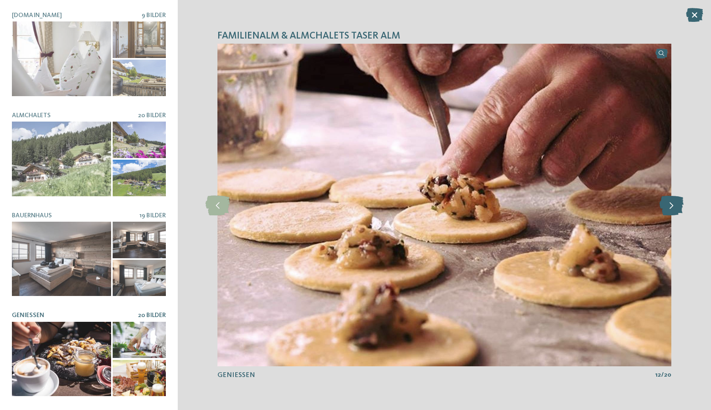
click at [672, 204] on icon at bounding box center [672, 205] width 24 height 20
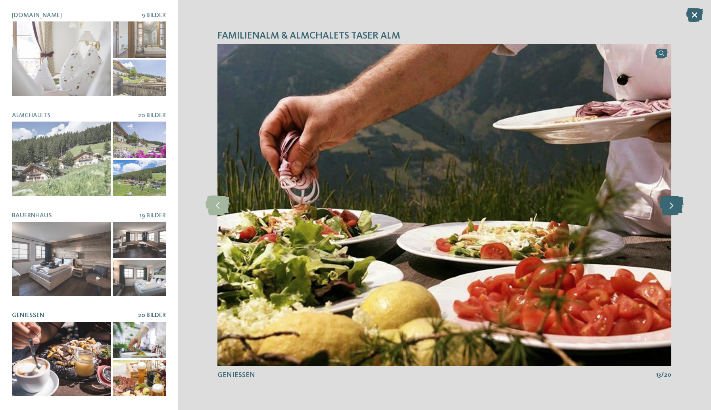
click at [672, 203] on icon at bounding box center [672, 205] width 24 height 20
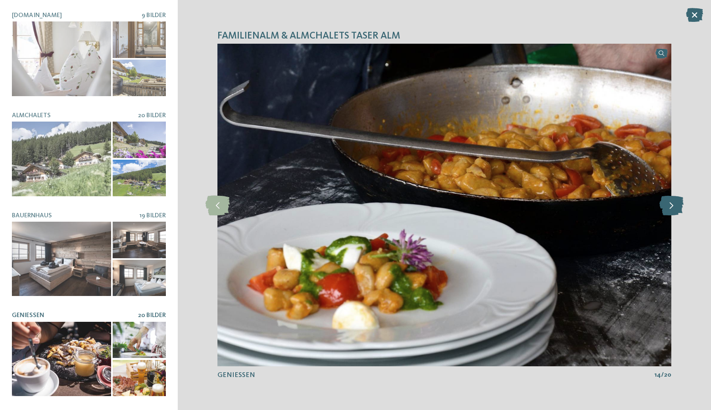
click at [672, 201] on icon at bounding box center [672, 205] width 24 height 20
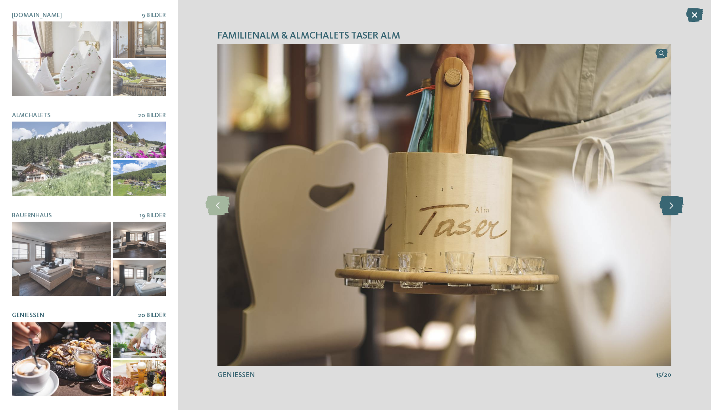
click at [672, 201] on icon at bounding box center [672, 205] width 24 height 20
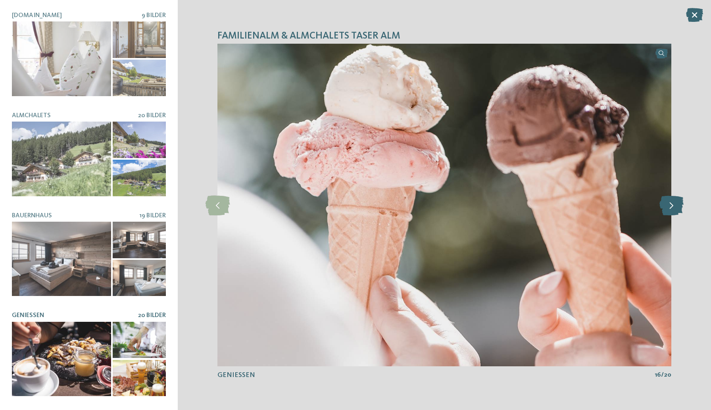
click at [673, 201] on icon at bounding box center [672, 205] width 24 height 20
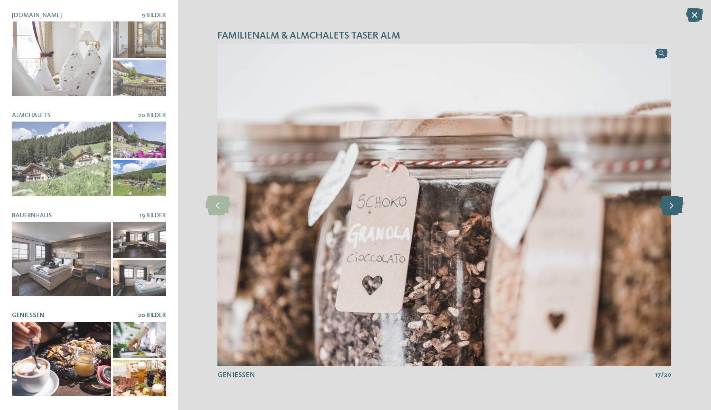
click at [673, 201] on icon at bounding box center [672, 205] width 24 height 20
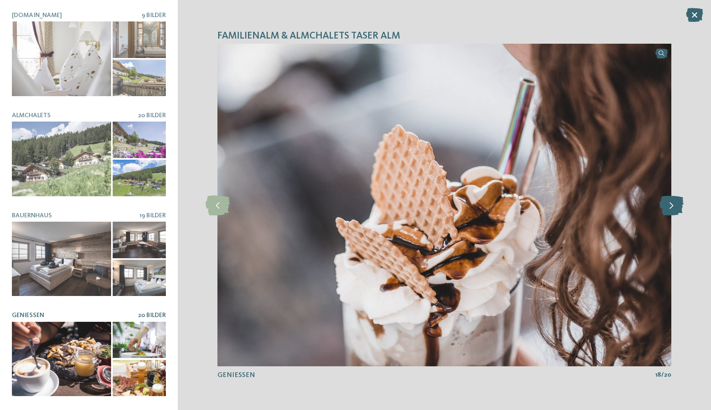
click at [673, 201] on icon at bounding box center [672, 205] width 24 height 20
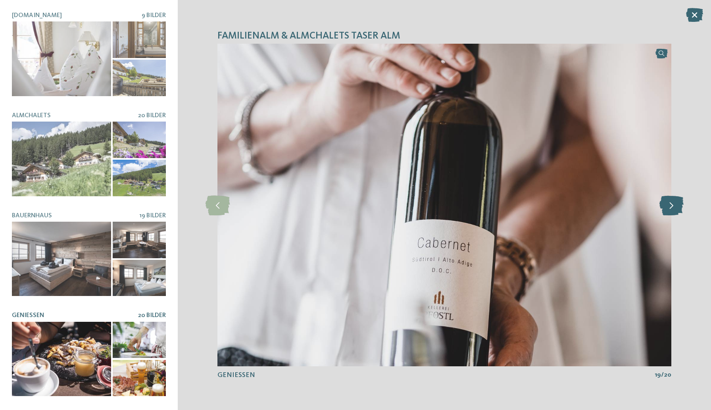
click at [673, 201] on icon at bounding box center [672, 205] width 24 height 20
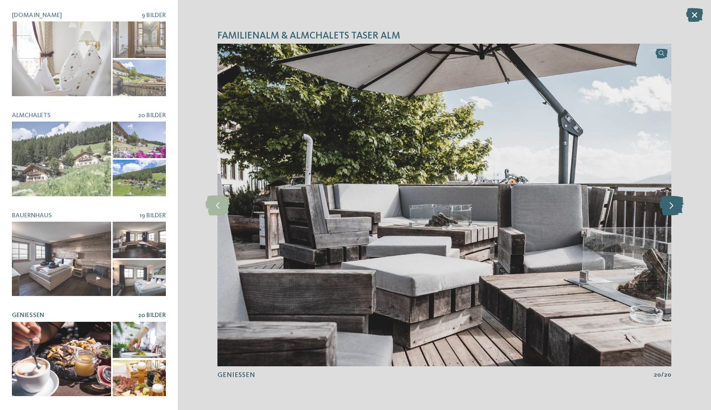
click at [671, 202] on icon at bounding box center [672, 205] width 24 height 20
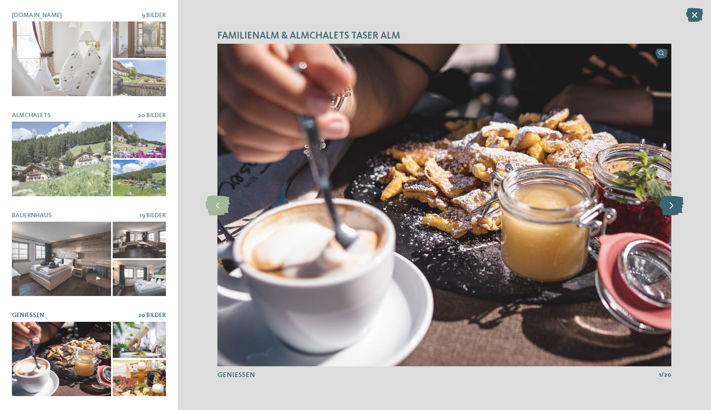
click at [671, 202] on icon at bounding box center [672, 205] width 24 height 20
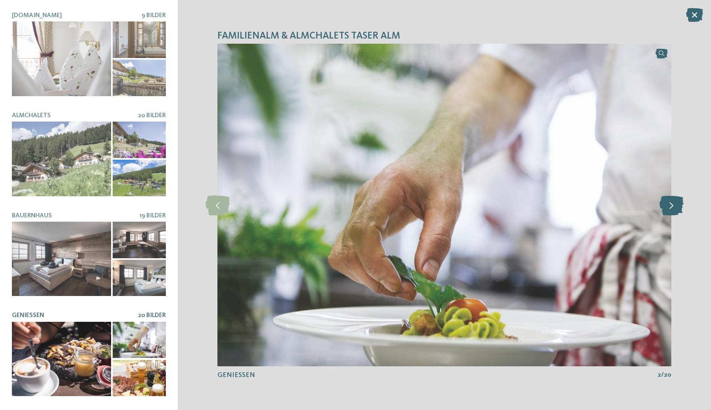
click at [670, 202] on icon at bounding box center [672, 205] width 24 height 20
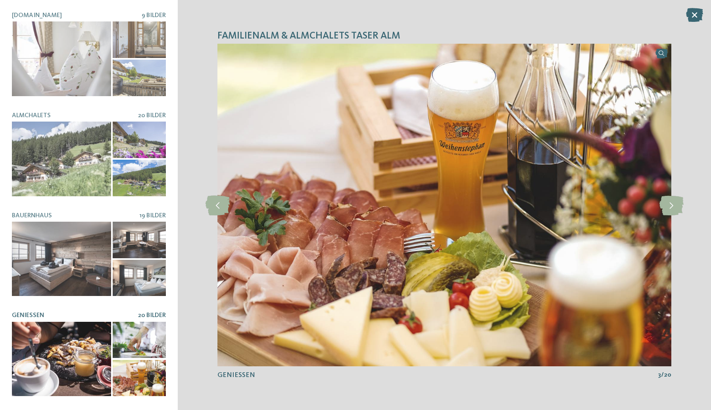
click at [693, 16] on icon at bounding box center [694, 15] width 17 height 14
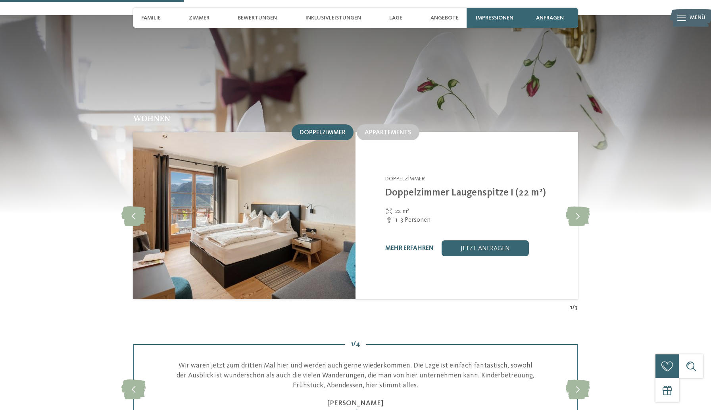
scroll to position [776, 0]
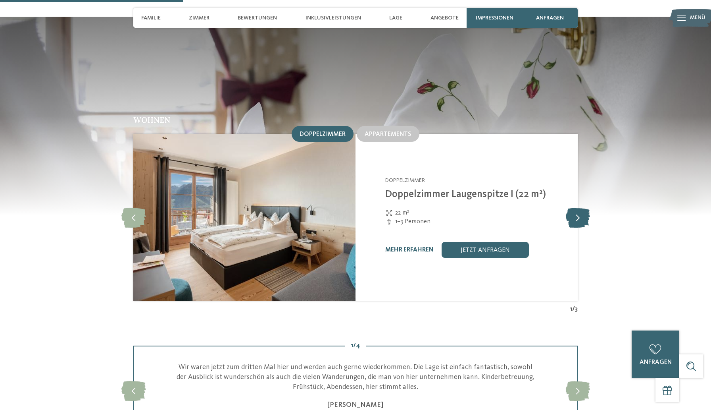
click at [575, 207] on icon at bounding box center [578, 217] width 24 height 20
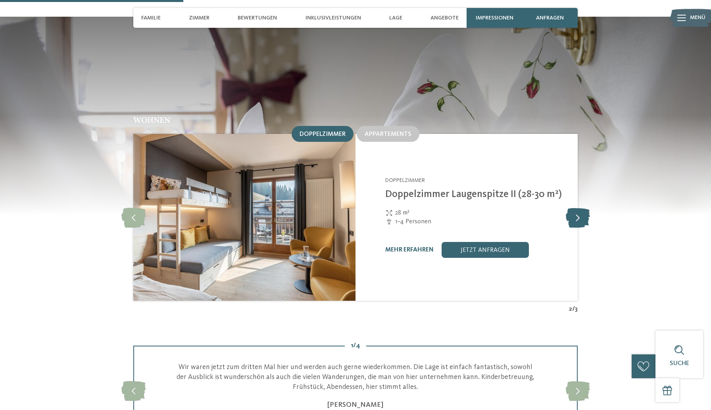
click at [574, 207] on icon at bounding box center [578, 217] width 24 height 20
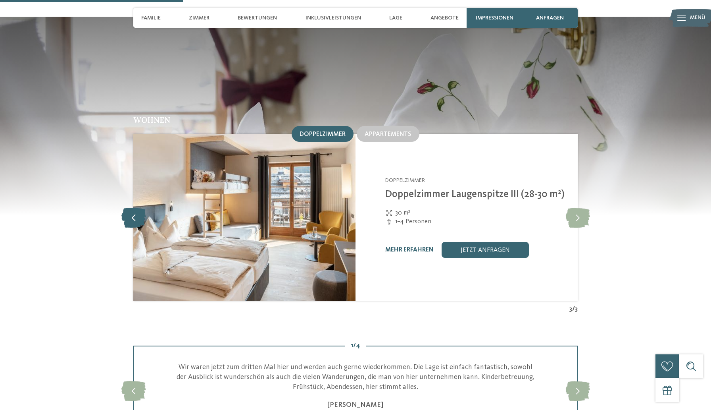
click at [140, 207] on icon at bounding box center [133, 217] width 24 height 20
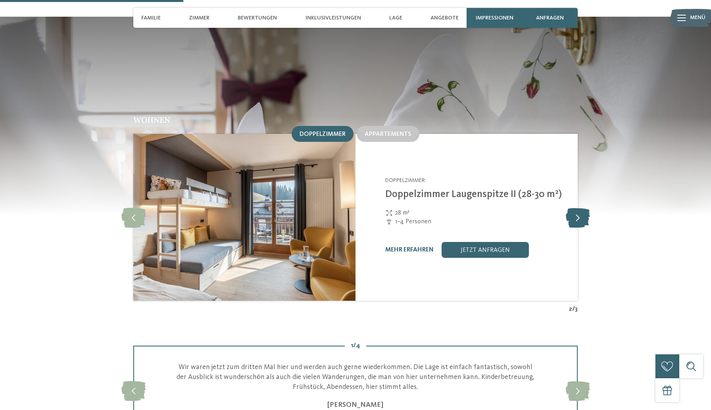
click at [579, 207] on icon at bounding box center [578, 217] width 24 height 20
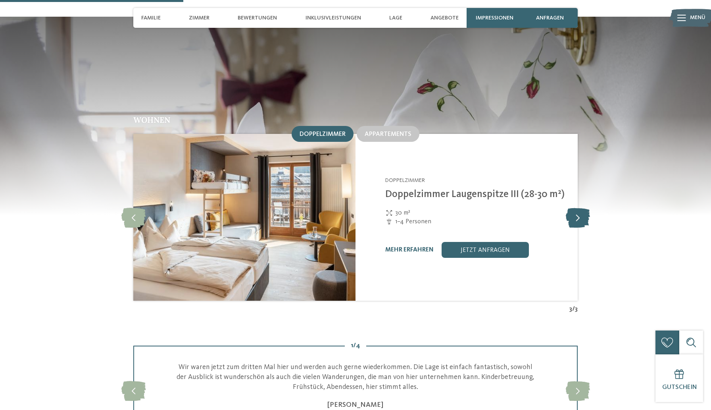
click at [579, 207] on icon at bounding box center [578, 217] width 24 height 20
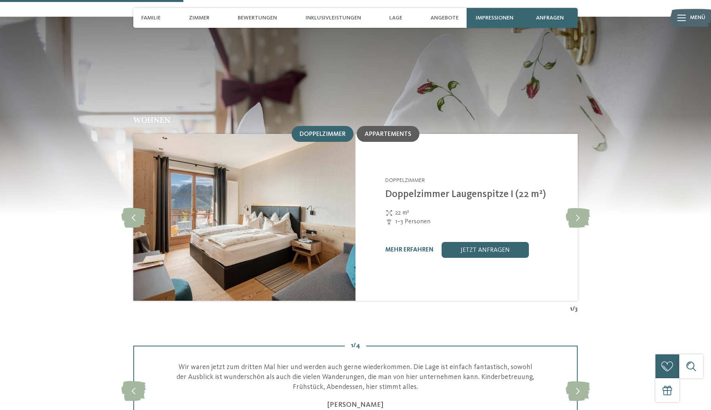
click at [381, 126] on div "Appartements" at bounding box center [388, 134] width 63 height 16
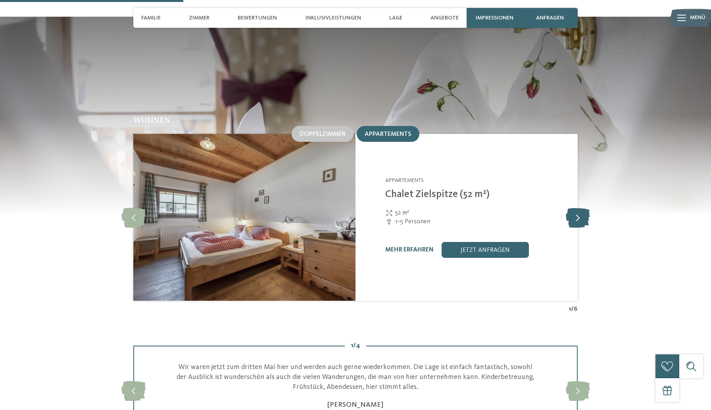
click at [568, 207] on icon at bounding box center [578, 217] width 24 height 20
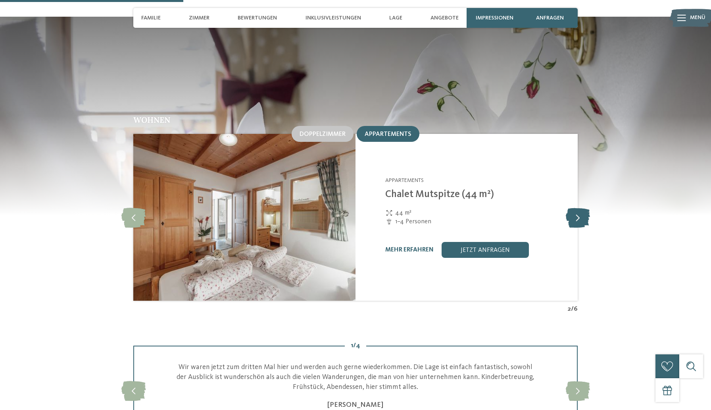
click at [579, 207] on icon at bounding box center [578, 217] width 24 height 20
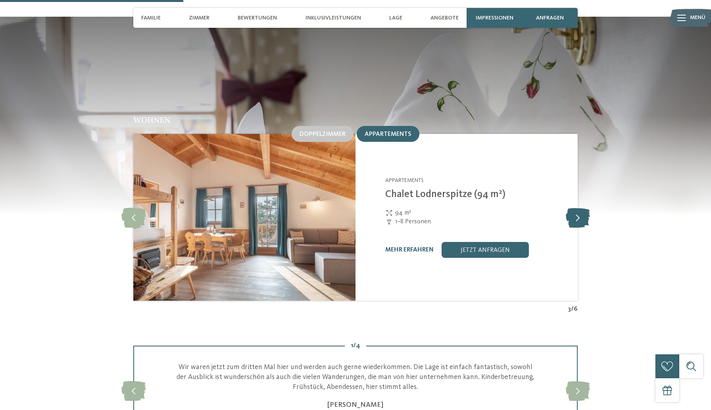
click at [580, 207] on icon at bounding box center [578, 217] width 24 height 20
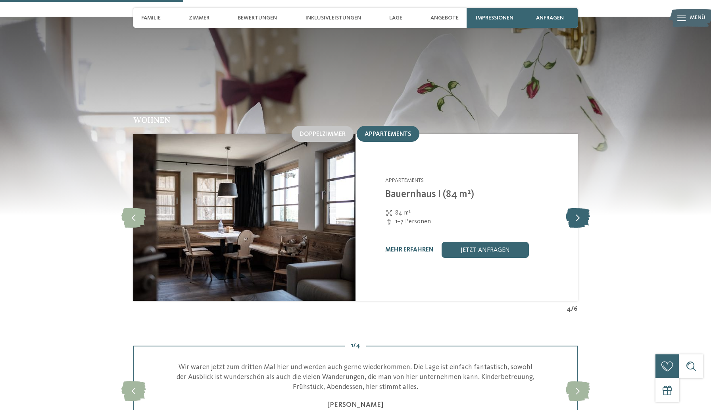
click at [580, 207] on icon at bounding box center [578, 217] width 24 height 20
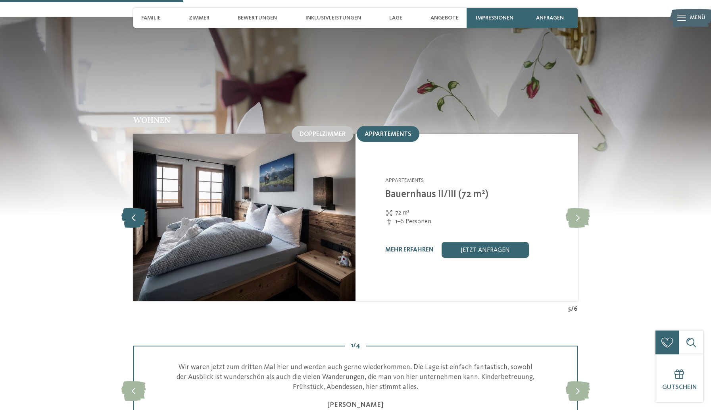
click at [129, 207] on icon at bounding box center [133, 217] width 24 height 20
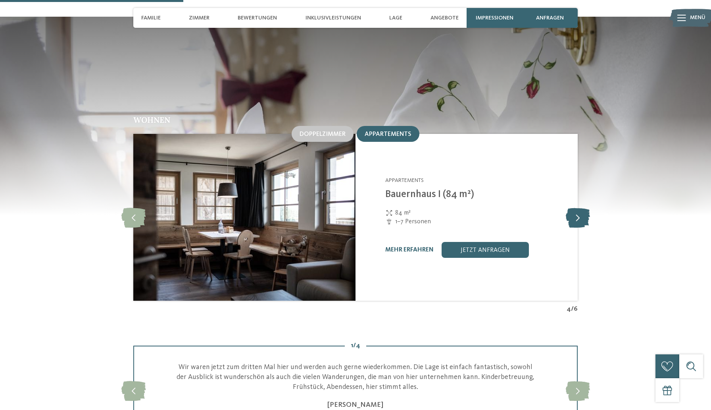
click at [576, 207] on icon at bounding box center [578, 217] width 24 height 20
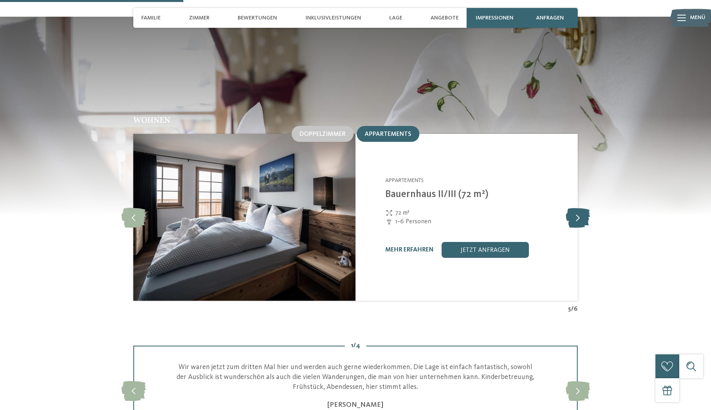
click at [573, 207] on icon at bounding box center [578, 217] width 24 height 20
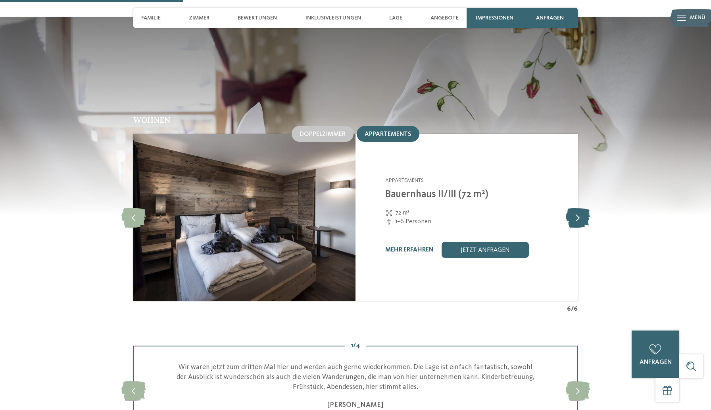
click at [573, 207] on icon at bounding box center [578, 217] width 24 height 20
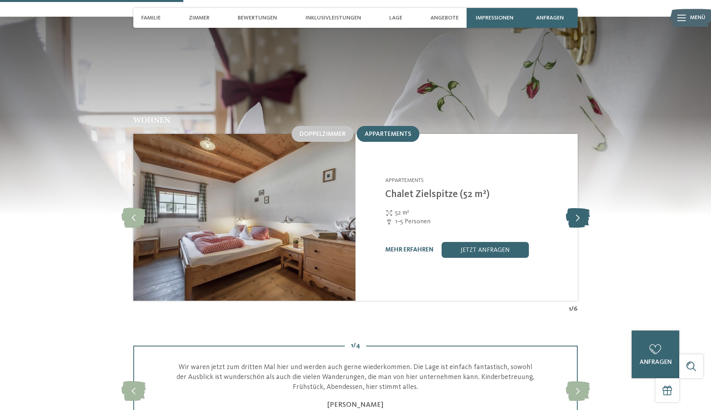
click at [574, 207] on icon at bounding box center [578, 217] width 24 height 20
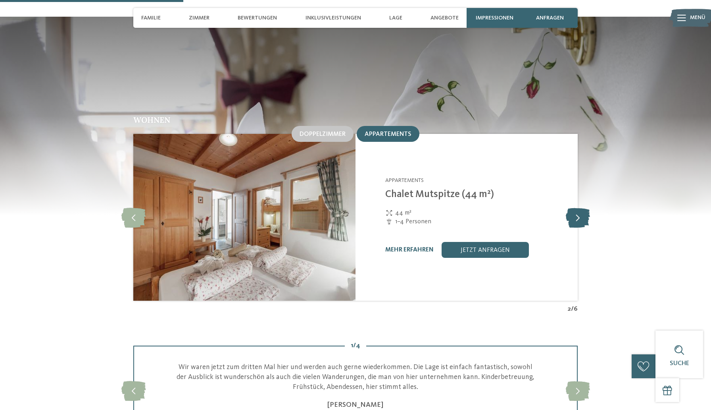
click at [574, 207] on icon at bounding box center [578, 217] width 24 height 20
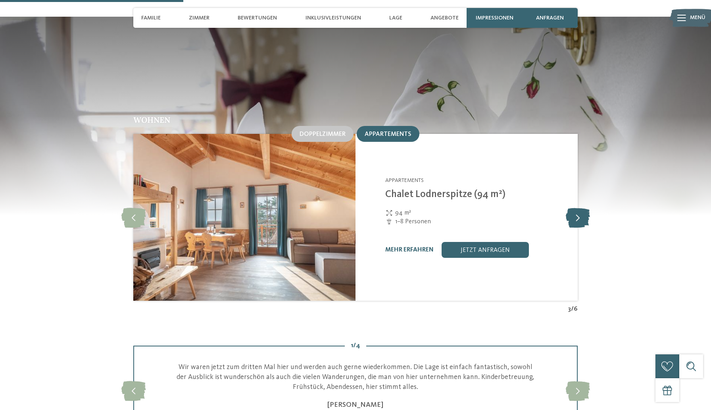
click at [574, 207] on icon at bounding box center [578, 217] width 24 height 20
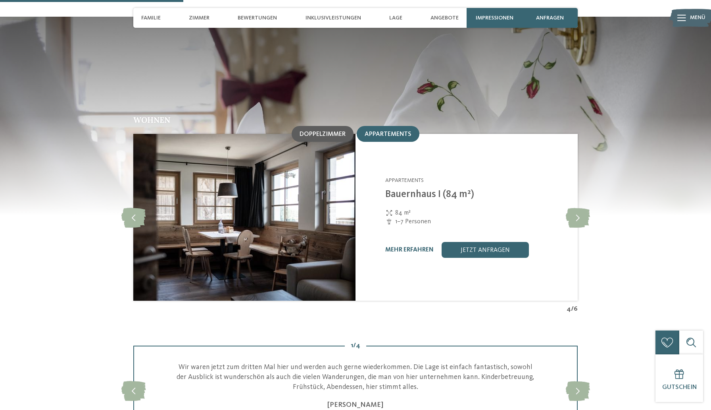
click at [321, 126] on div "Doppelzimmer" at bounding box center [323, 134] width 62 height 16
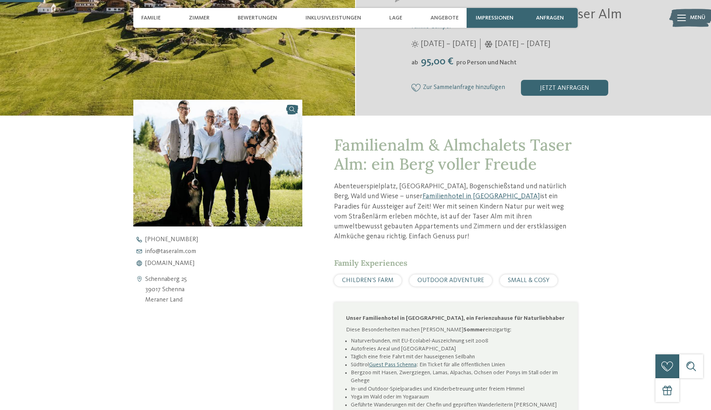
scroll to position [150, 0]
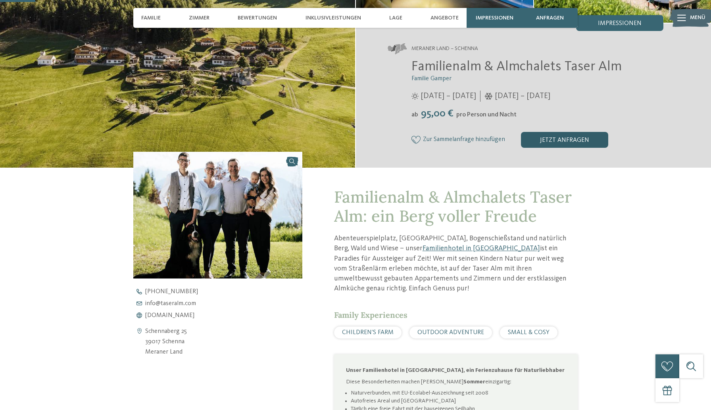
click at [573, 140] on div "jetzt anfragen" at bounding box center [564, 140] width 87 height 16
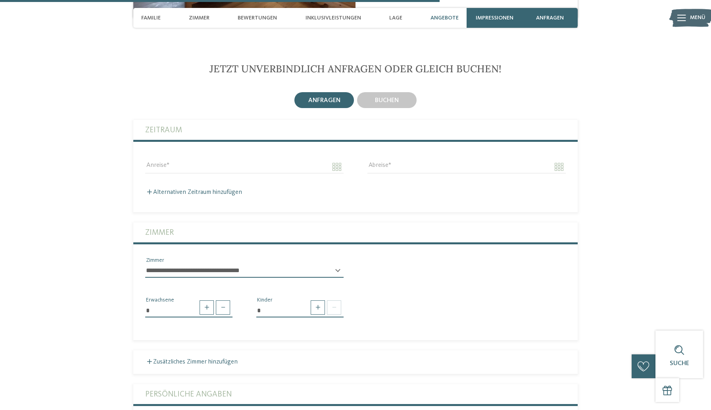
scroll to position [1860, 0]
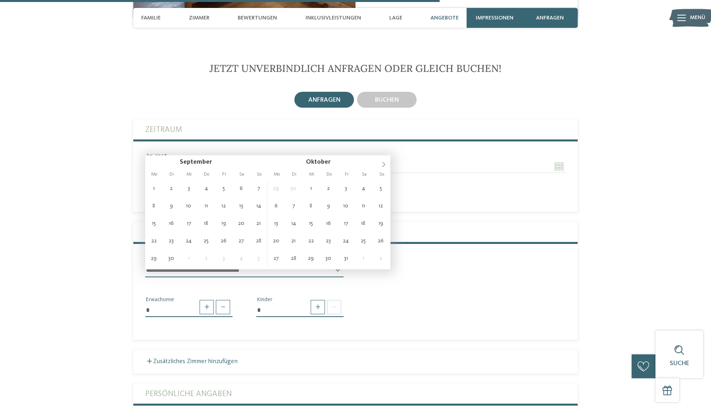
click at [279, 160] on input "Anreise" at bounding box center [244, 166] width 198 height 13
type input "**********"
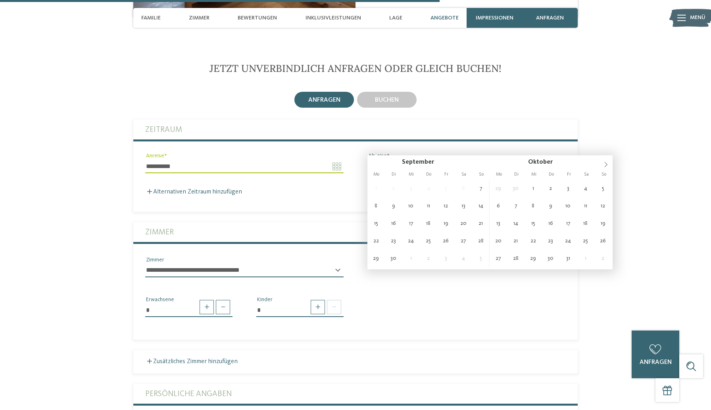
click at [381, 160] on input "Abreise" at bounding box center [466, 166] width 198 height 13
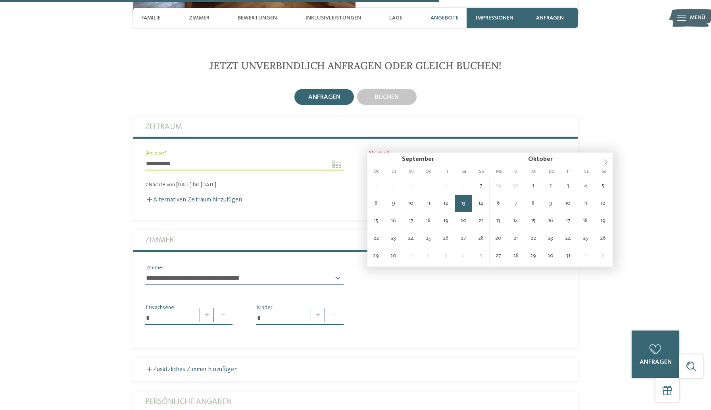
type input "**********"
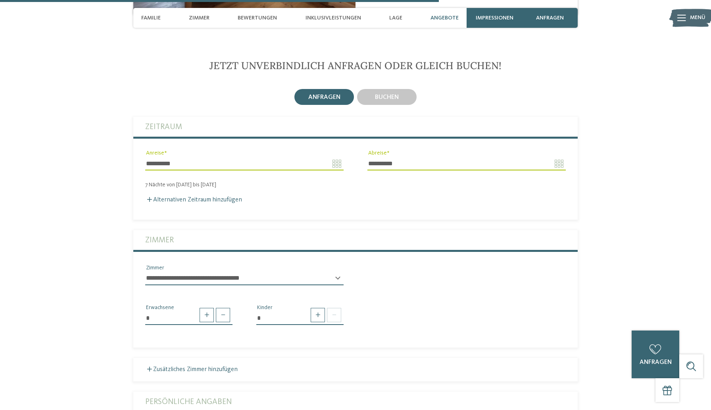
click at [391, 191] on fieldset "**********" at bounding box center [355, 168] width 444 height 103
click at [287, 190] on fieldset "**********" at bounding box center [355, 168] width 444 height 103
click at [295, 196] on div "Alternativen Zeitraum hinzufügen" at bounding box center [355, 200] width 421 height 8
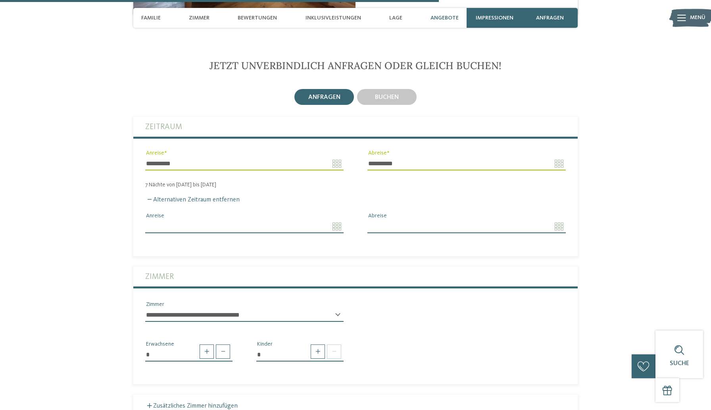
click at [167, 188] on div "Alternativen Zeitraum entfernen Anreise Abreise" at bounding box center [355, 214] width 444 height 52
drag, startPoint x: 150, startPoint y: 175, endPoint x: 145, endPoint y: 182, distance: 9.0
click at [150, 188] on div "Alternativen Zeitraum entfernen Anreise Abreise" at bounding box center [355, 214] width 444 height 52
click at [145, 196] on label "Alternativen Zeitraum entfernen" at bounding box center [192, 199] width 94 height 6
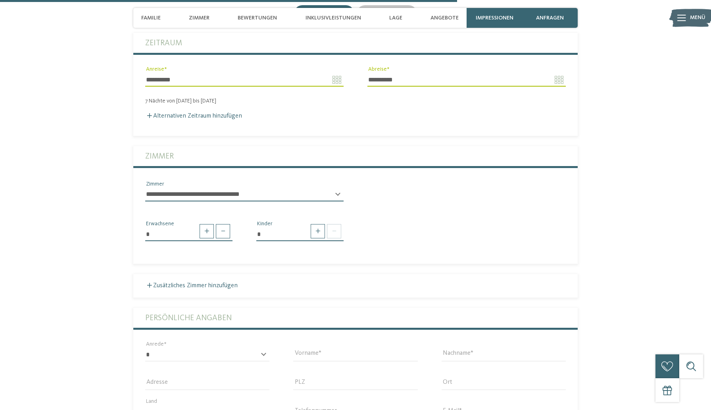
scroll to position [1948, 0]
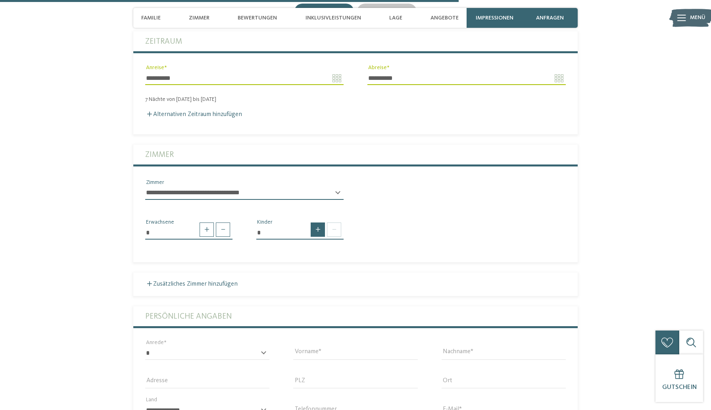
click at [319, 222] on span at bounding box center [318, 229] width 14 height 14
type input "*"
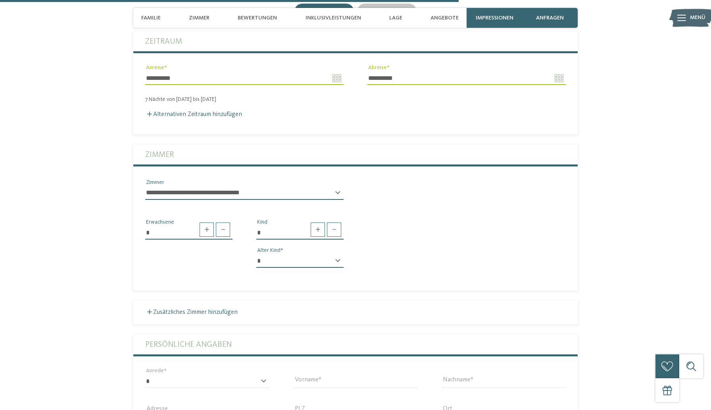
click at [303, 254] on select "* * * * * * * * * * * ** ** ** ** ** ** ** **" at bounding box center [299, 260] width 87 height 13
select select "*"
click at [256, 254] on select "* * * * * * * * * * * ** ** ** ** ** ** ** **" at bounding box center [299, 260] width 87 height 13
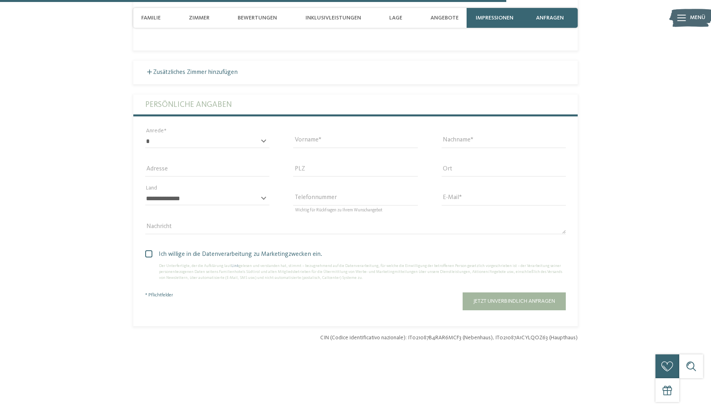
scroll to position [2195, 0]
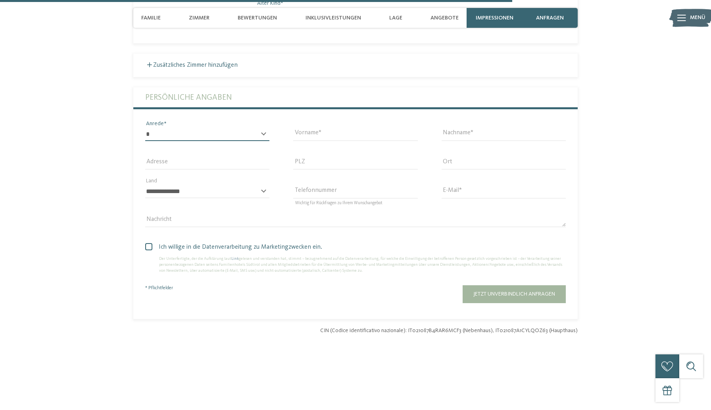
click at [197, 127] on select "* **** **** ******* ******" at bounding box center [207, 133] width 124 height 13
select select "*"
click at [145, 127] on select "* **** **** ******* ******" at bounding box center [207, 133] width 124 height 13
click at [310, 127] on input "Vorname" at bounding box center [355, 133] width 124 height 13
type input "*********"
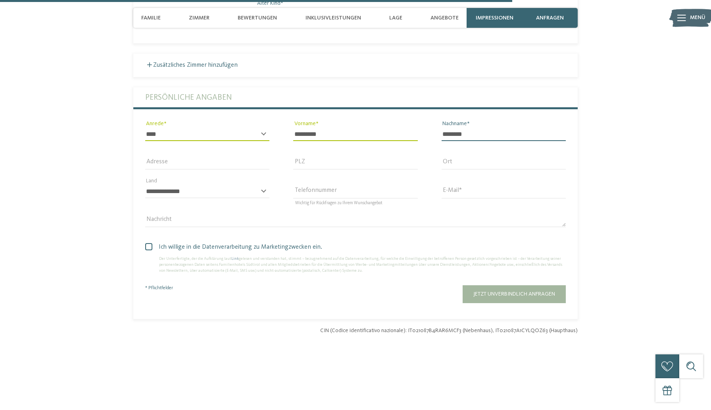
type input "********"
click at [192, 156] on input "Adresse" at bounding box center [207, 162] width 124 height 13
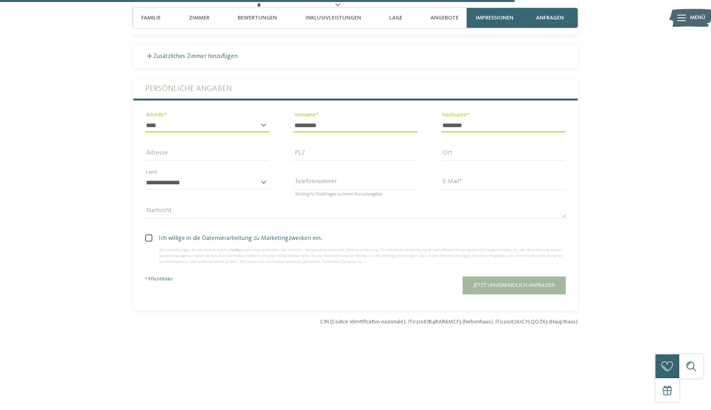
scroll to position [2203, 0]
click at [219, 148] on div "******** Adresse" at bounding box center [207, 158] width 124 height 21
click at [183, 148] on input "********" at bounding box center [207, 154] width 124 height 13
type input "**********"
type input "*****"
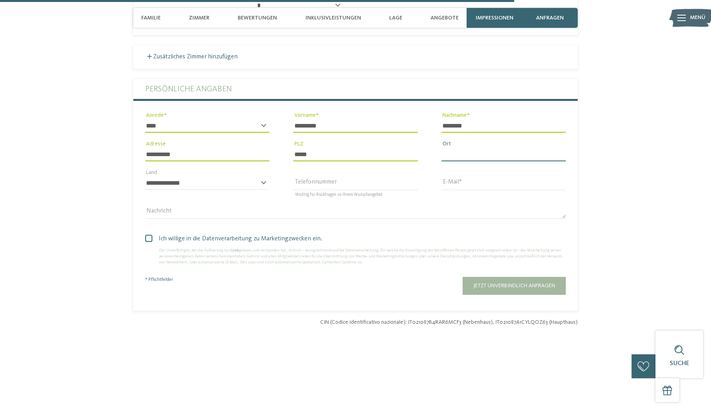
click at [459, 148] on input "Ort" at bounding box center [504, 154] width 124 height 13
type input "********"
click at [192, 176] on select "**********" at bounding box center [207, 182] width 124 height 13
select select "**"
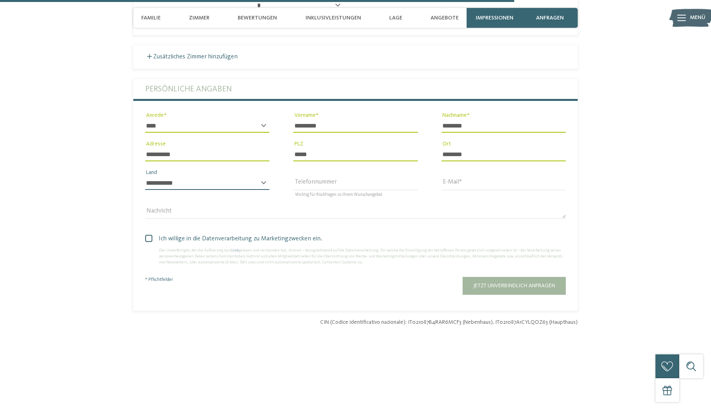
click at [145, 176] on select "**********" at bounding box center [207, 182] width 124 height 13
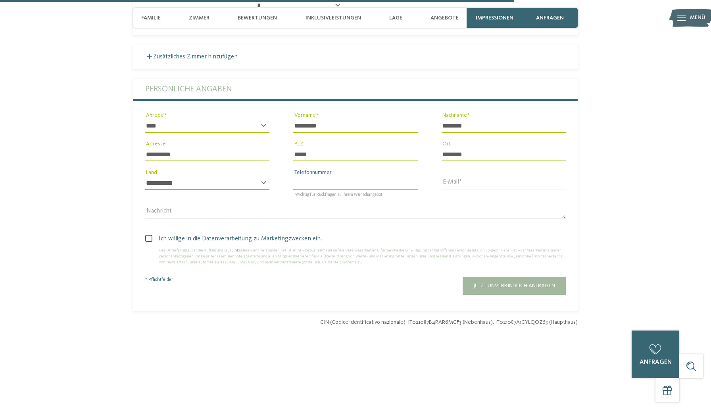
click at [337, 176] on input "Telefonnummer" at bounding box center [355, 182] width 124 height 13
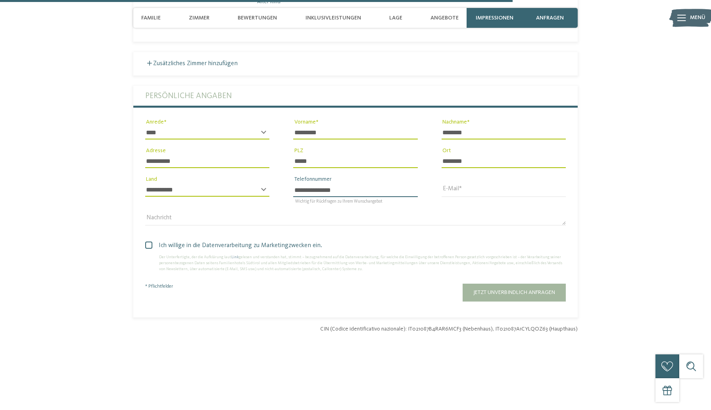
type input "**********"
click at [519, 183] on input "E-Mail" at bounding box center [504, 189] width 124 height 13
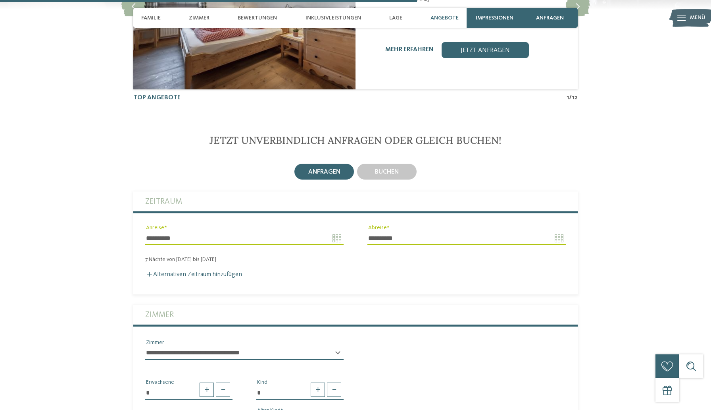
scroll to position [1786, 0]
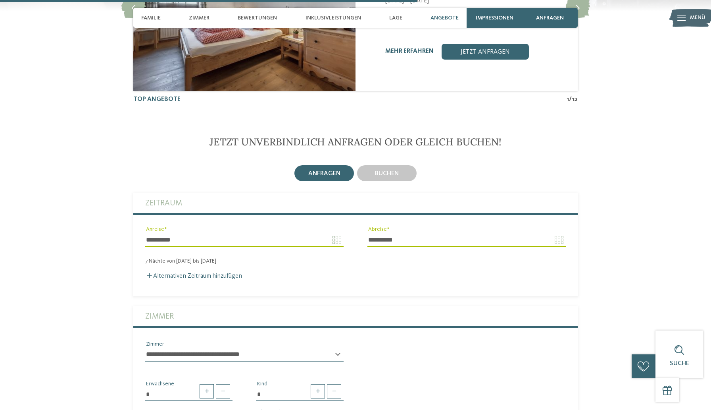
type input "**********"
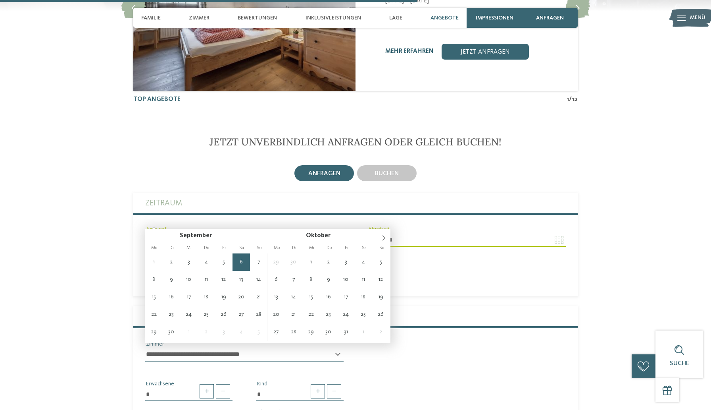
drag, startPoint x: 340, startPoint y: 217, endPoint x: 335, endPoint y: 216, distance: 4.8
click at [340, 233] on input "**********" at bounding box center [244, 239] width 198 height 13
click at [266, 196] on div "**********" at bounding box center [355, 236] width 444 height 87
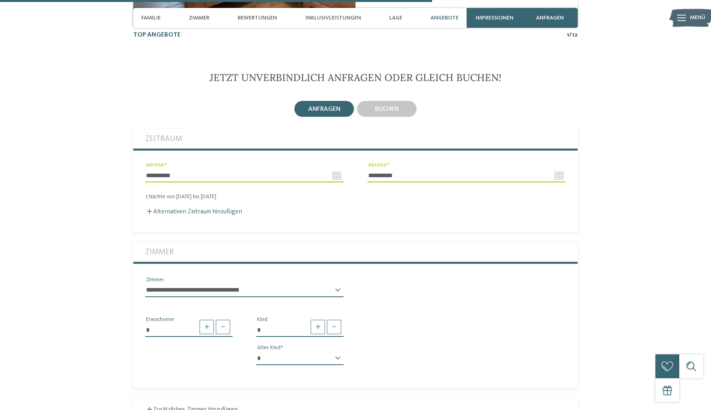
scroll to position [1851, 0]
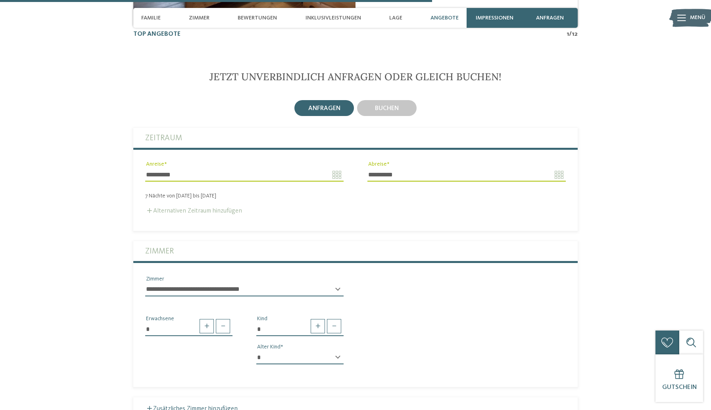
click at [210, 208] on label "Alternativen Zeitraum hinzufügen" at bounding box center [193, 211] width 97 height 6
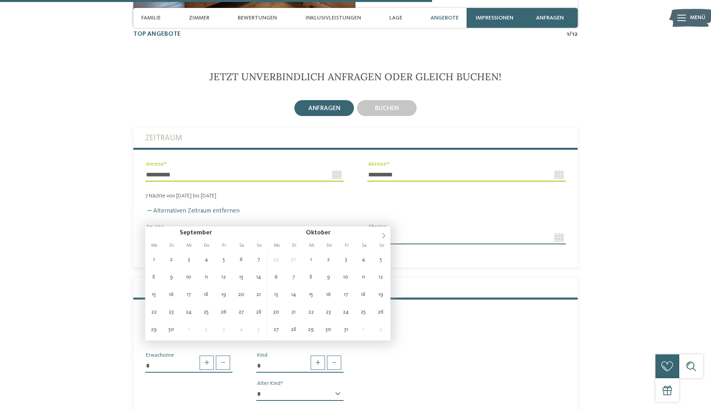
click at [333, 231] on input "Anreise" at bounding box center [244, 237] width 198 height 13
type input "**********"
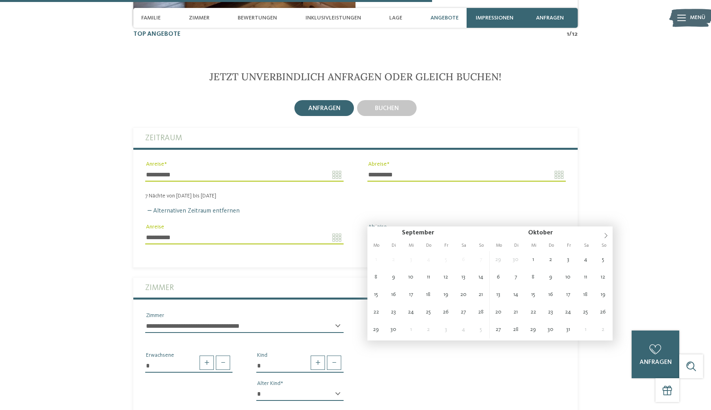
click at [558, 231] on input "Abreise" at bounding box center [466, 237] width 198 height 13
click at [563, 231] on input "Abreise" at bounding box center [466, 237] width 198 height 13
click at [458, 199] on div "**********" at bounding box center [355, 225] width 444 height 52
click at [563, 231] on input "Abreise" at bounding box center [466, 237] width 198 height 13
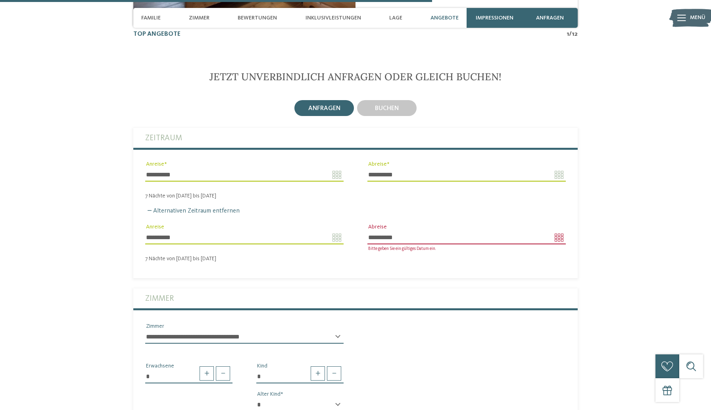
click at [433, 231] on input "**********" at bounding box center [466, 237] width 198 height 13
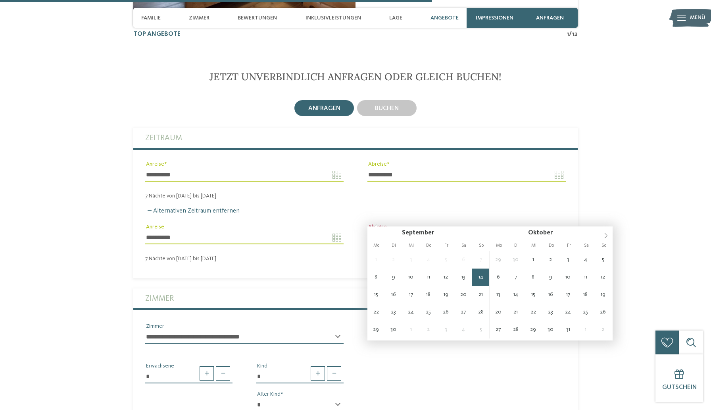
type input "**********"
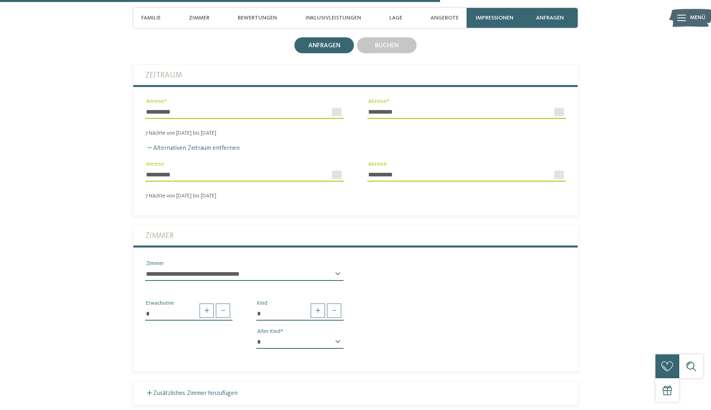
scroll to position [1914, 0]
click at [258, 267] on select "**********" at bounding box center [244, 273] width 198 height 13
click at [304, 267] on select "**********" at bounding box center [244, 273] width 198 height 13
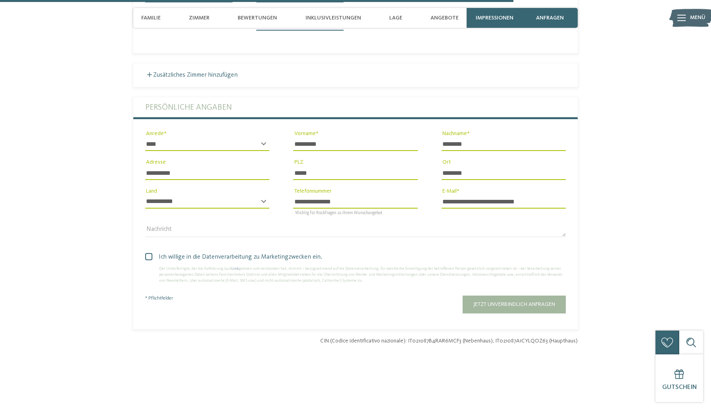
scroll to position [2234, 0]
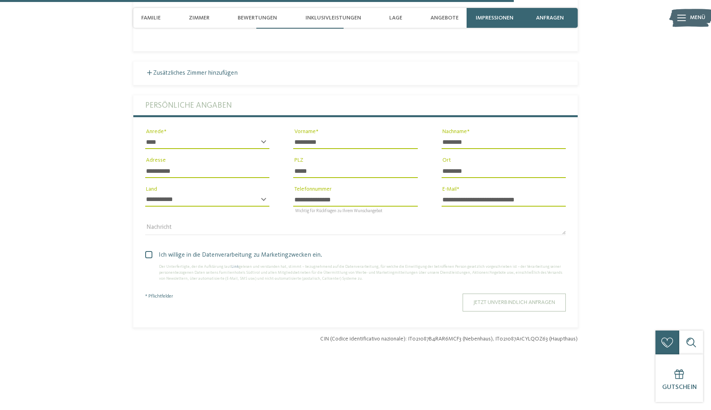
click at [501, 299] on span "Jetzt unverbindlich anfragen" at bounding box center [514, 302] width 82 height 6
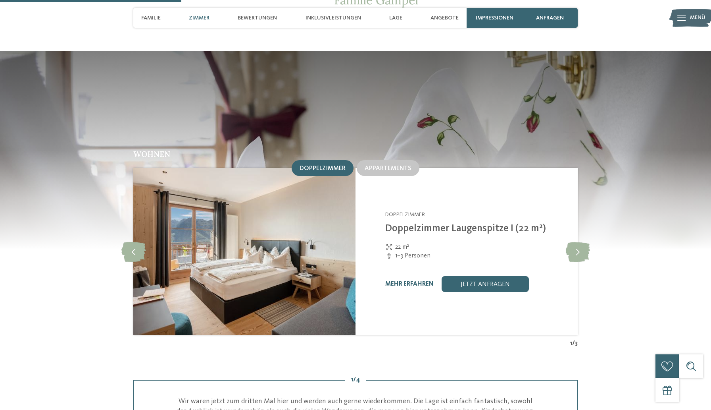
scroll to position [725, 0]
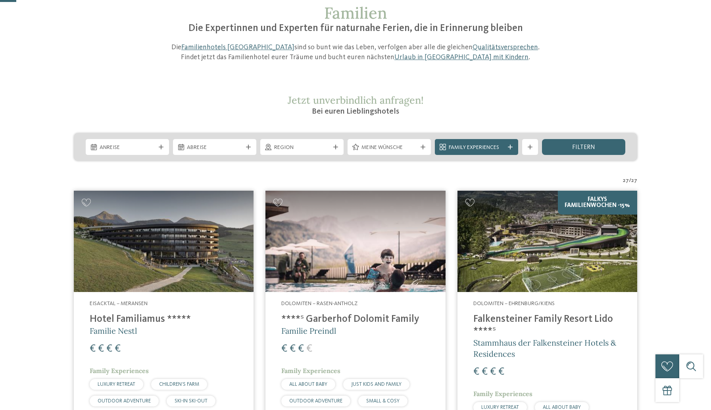
scroll to position [77, 0]
